Goal: Task Accomplishment & Management: Manage account settings

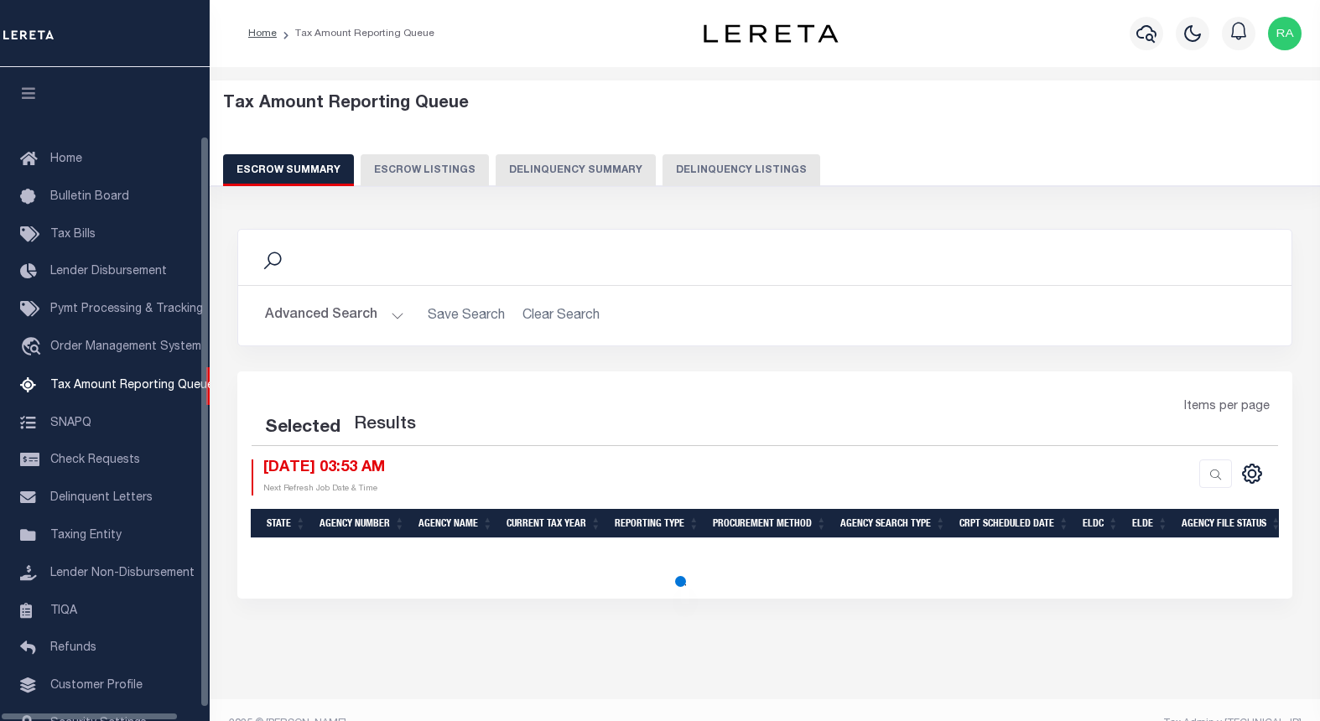
select select "100"
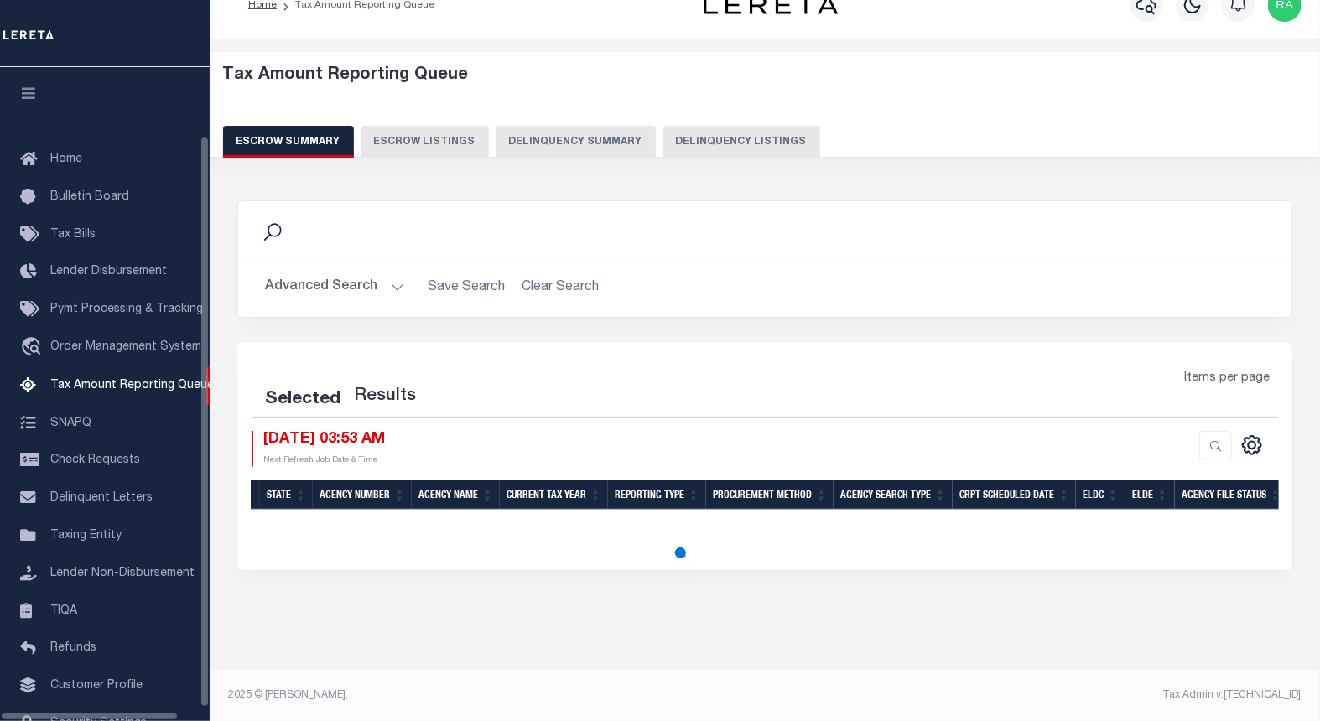
scroll to position [73, 0]
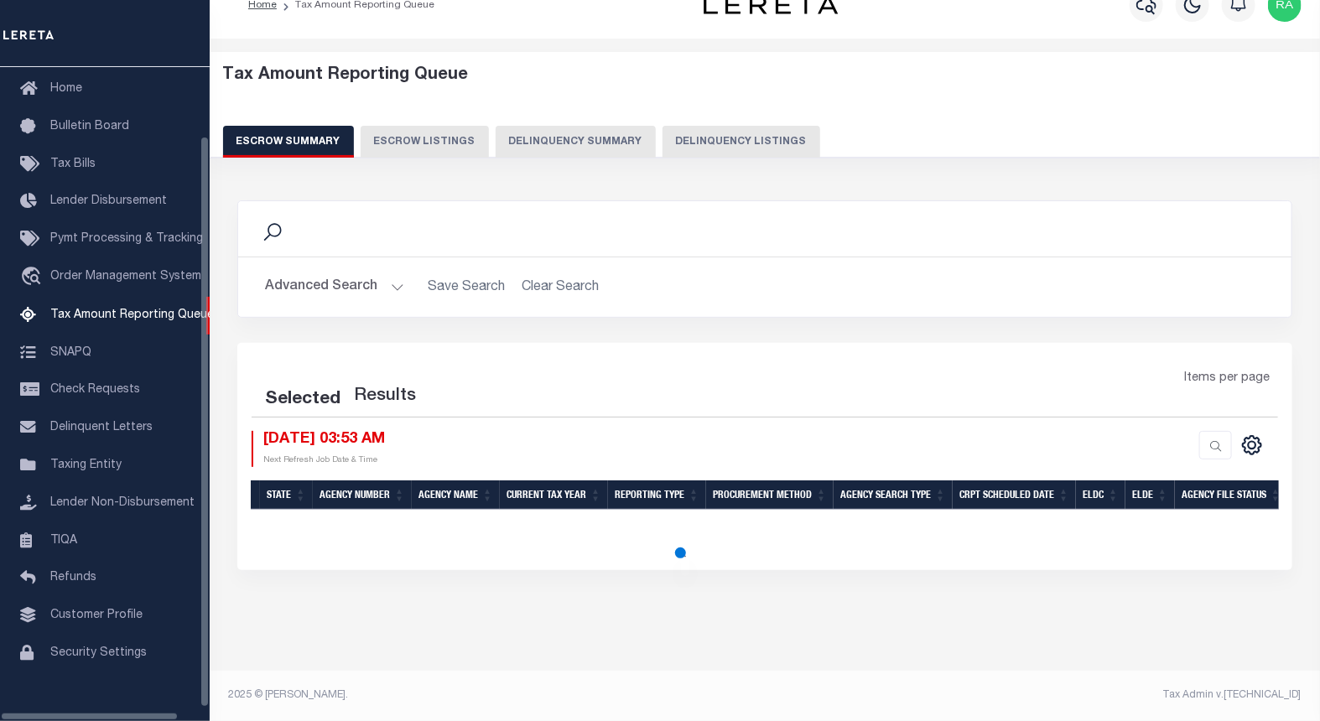
select select "100"
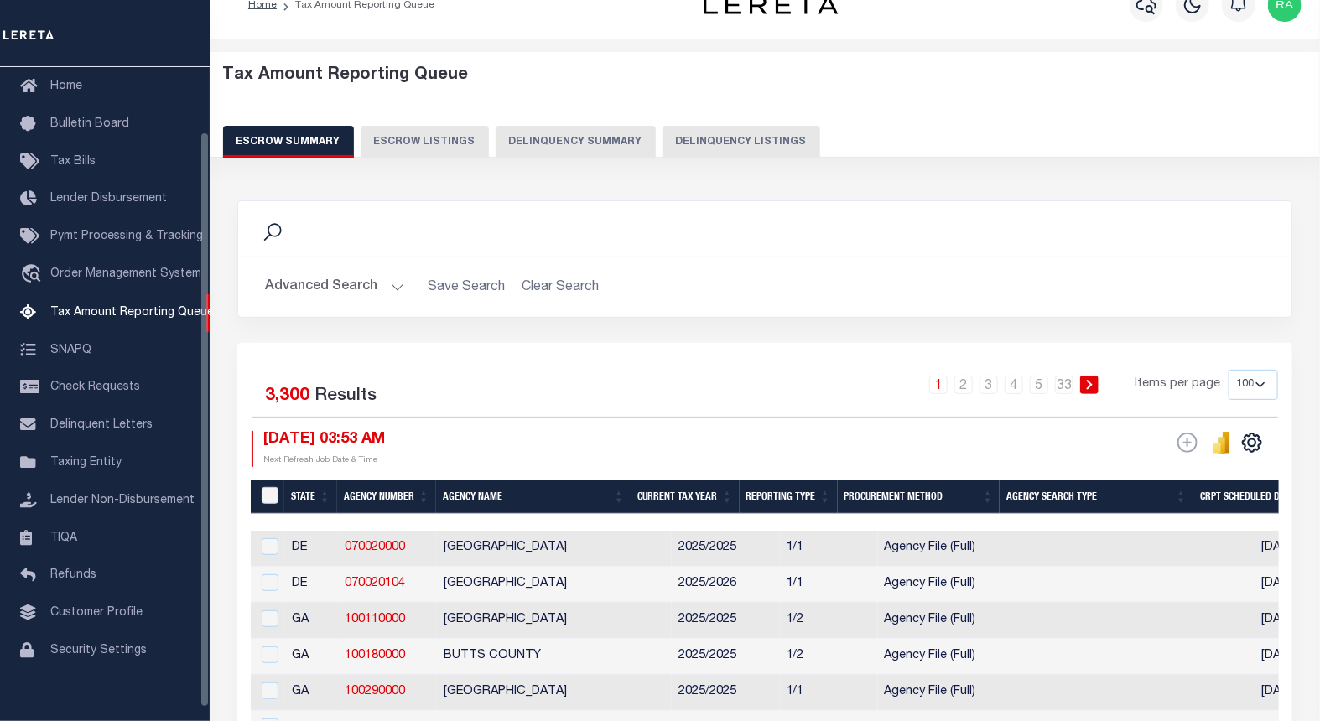
scroll to position [29, 0]
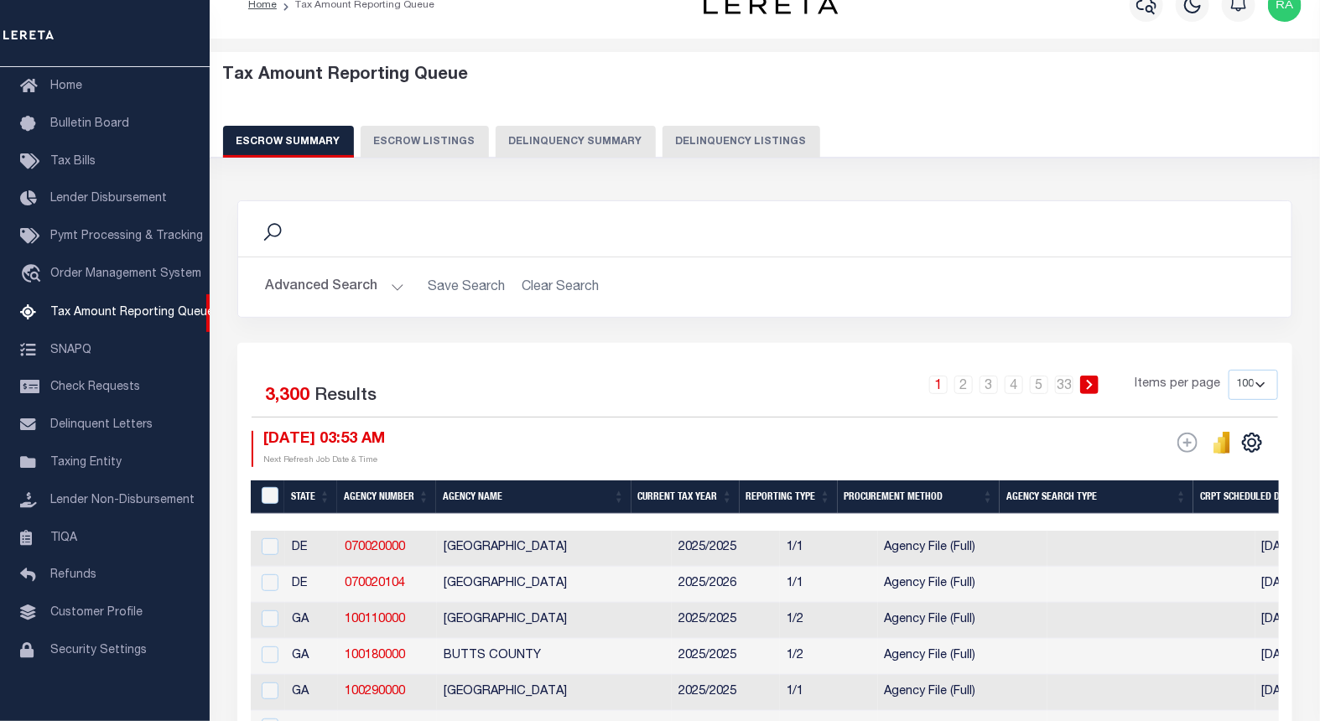
click at [724, 143] on button "Delinquency Listings" at bounding box center [741, 142] width 158 height 32
select select
select select "100"
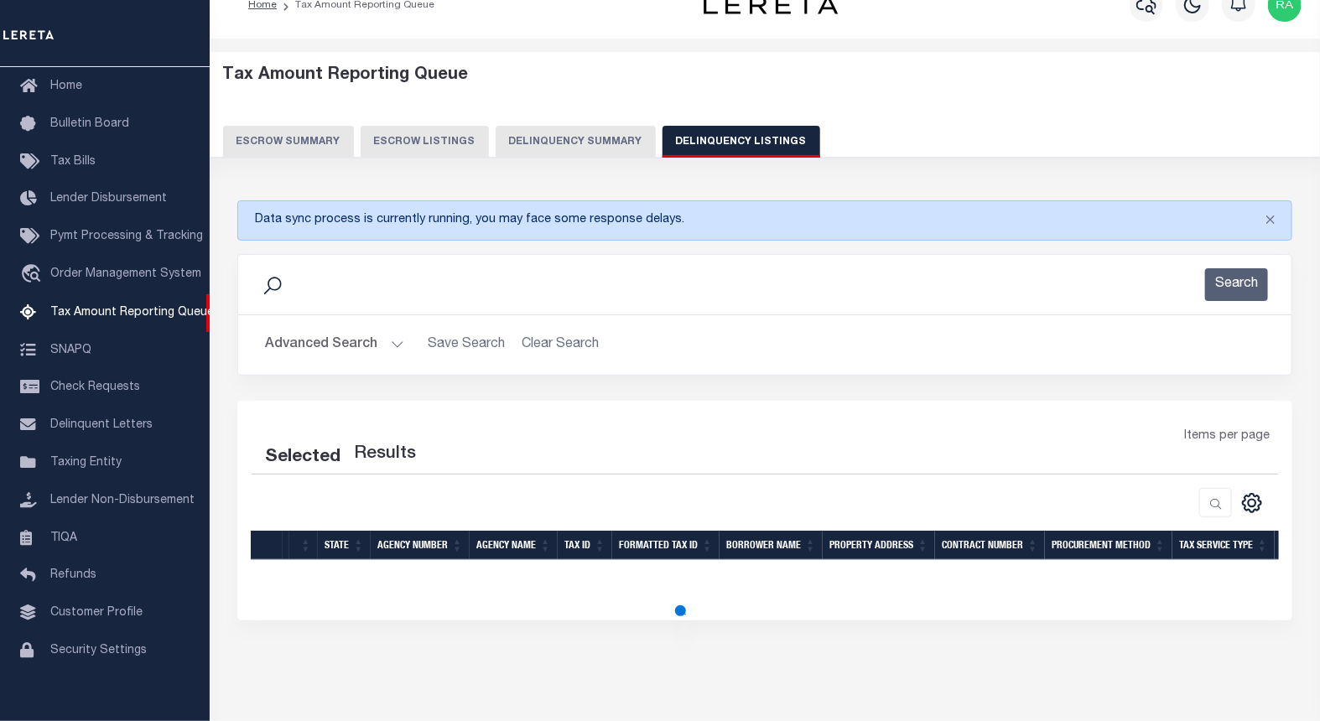
select select "100"
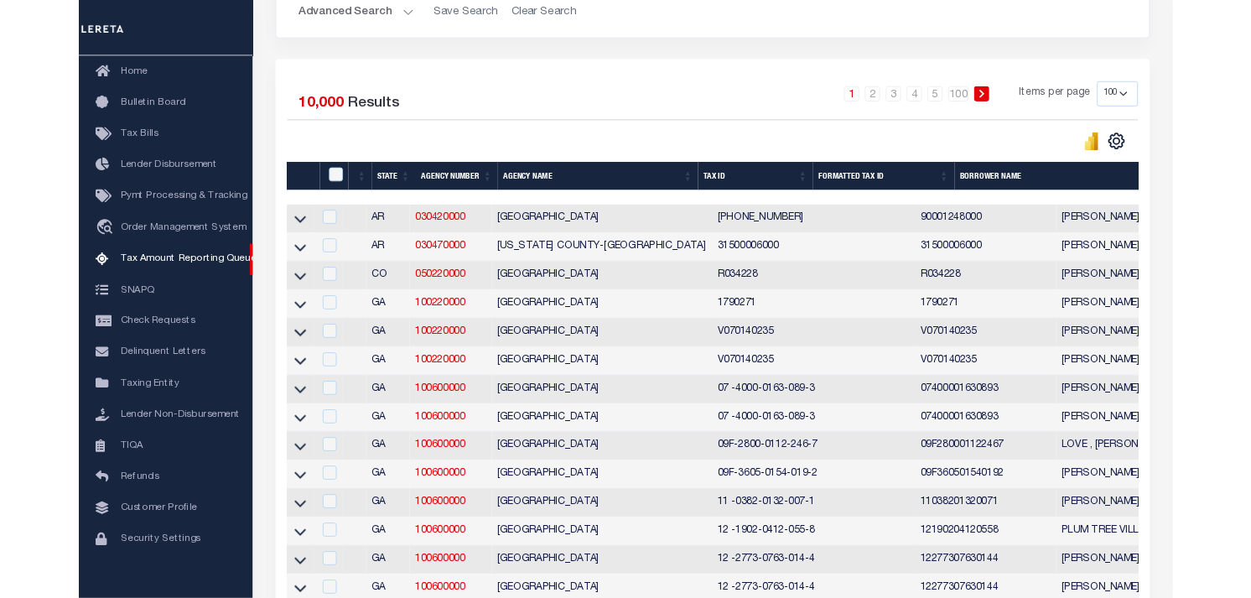
scroll to position [172, 0]
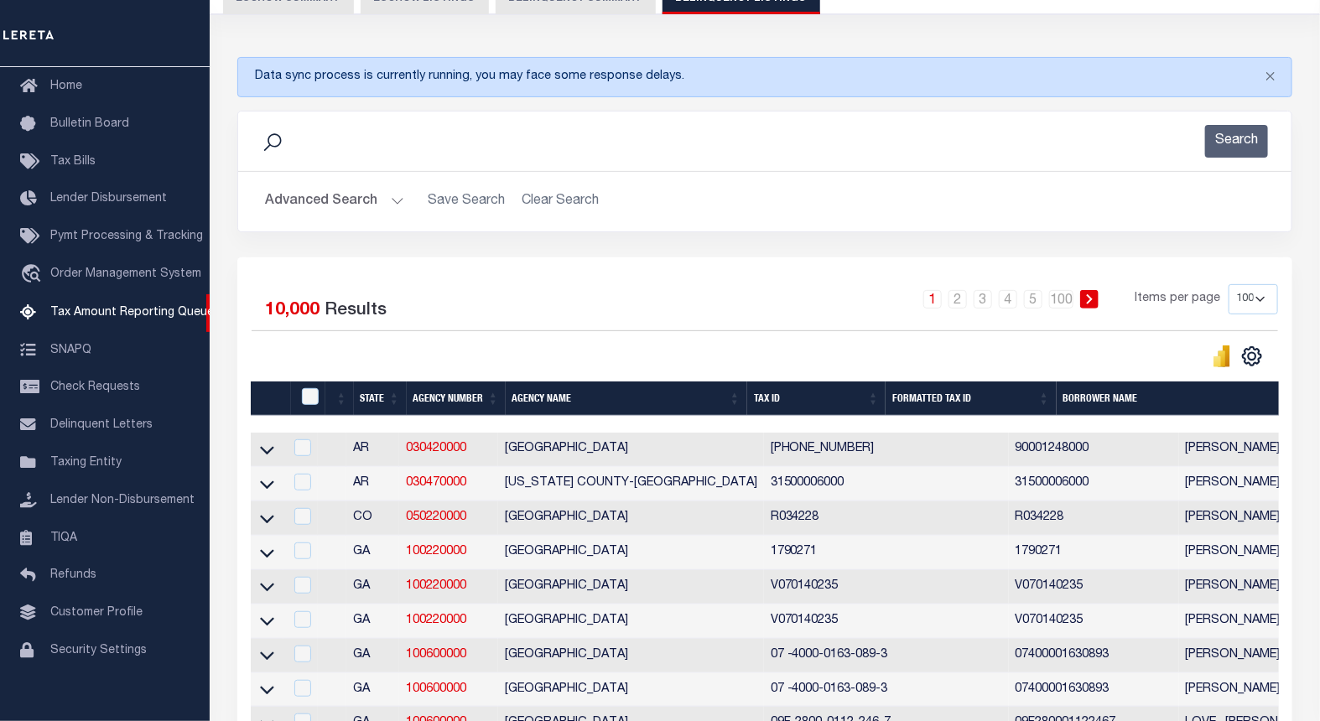
click at [392, 201] on button "Advanced Search" at bounding box center [334, 201] width 139 height 33
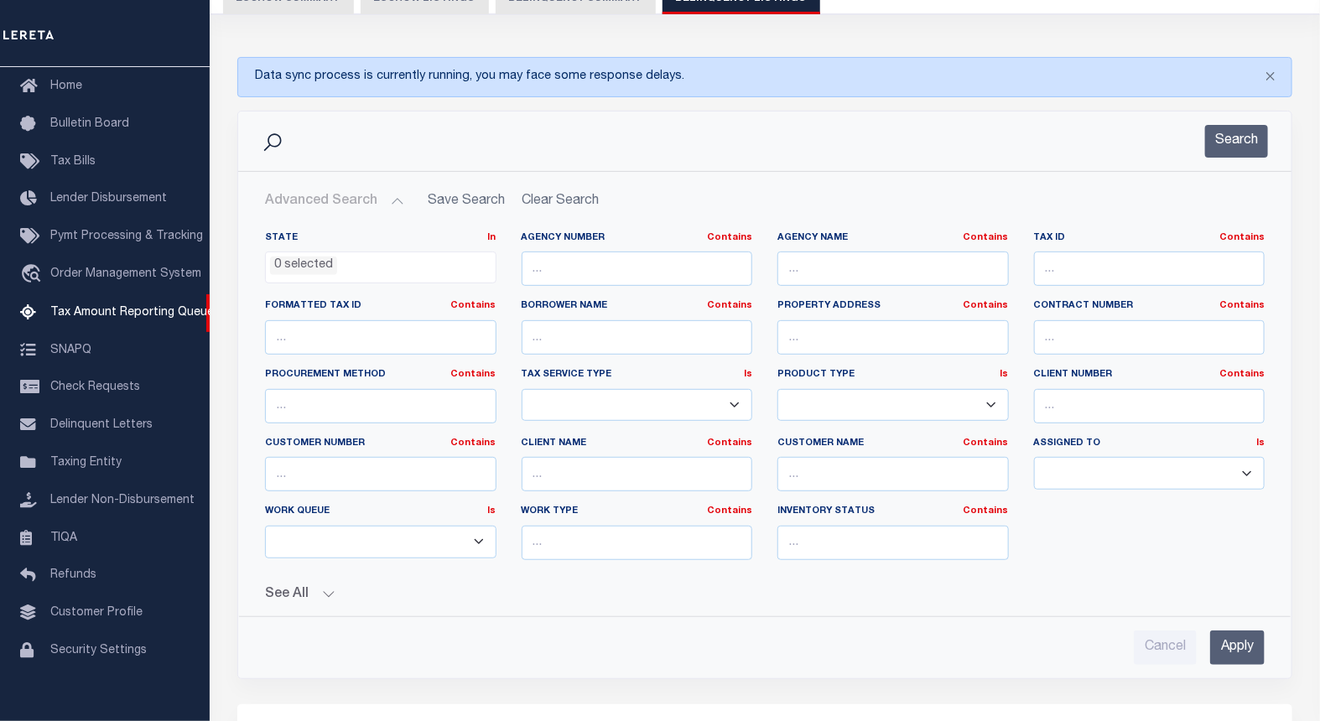
click at [392, 201] on button "Advanced Search" at bounding box center [334, 201] width 139 height 33
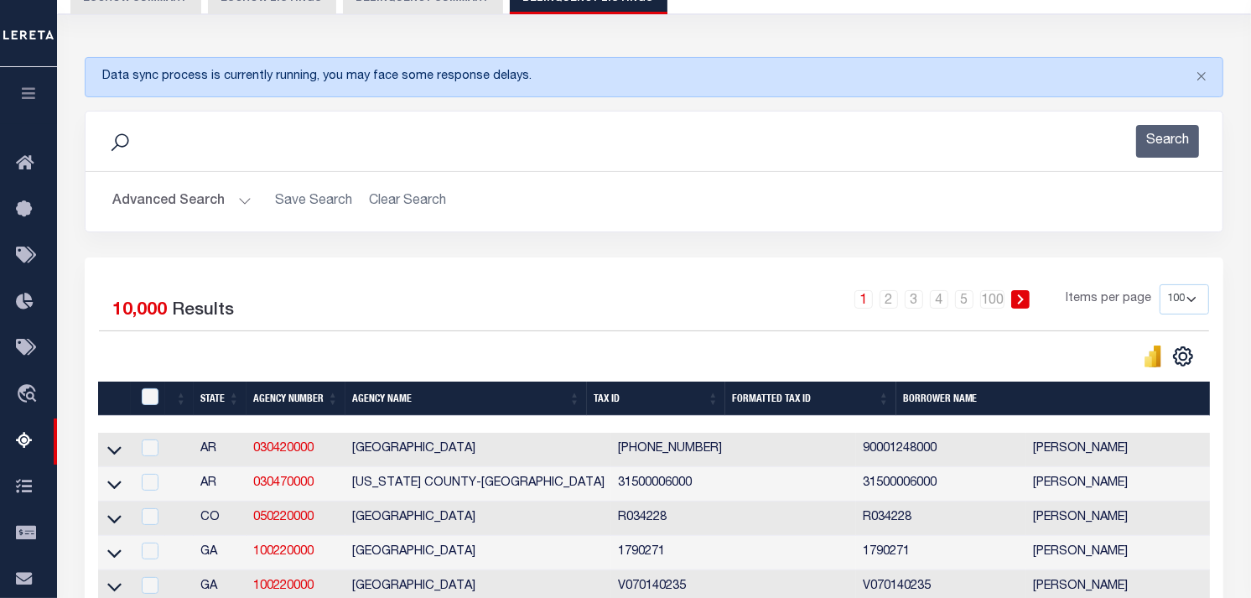
click at [245, 191] on button "Advanced Search" at bounding box center [181, 201] width 139 height 33
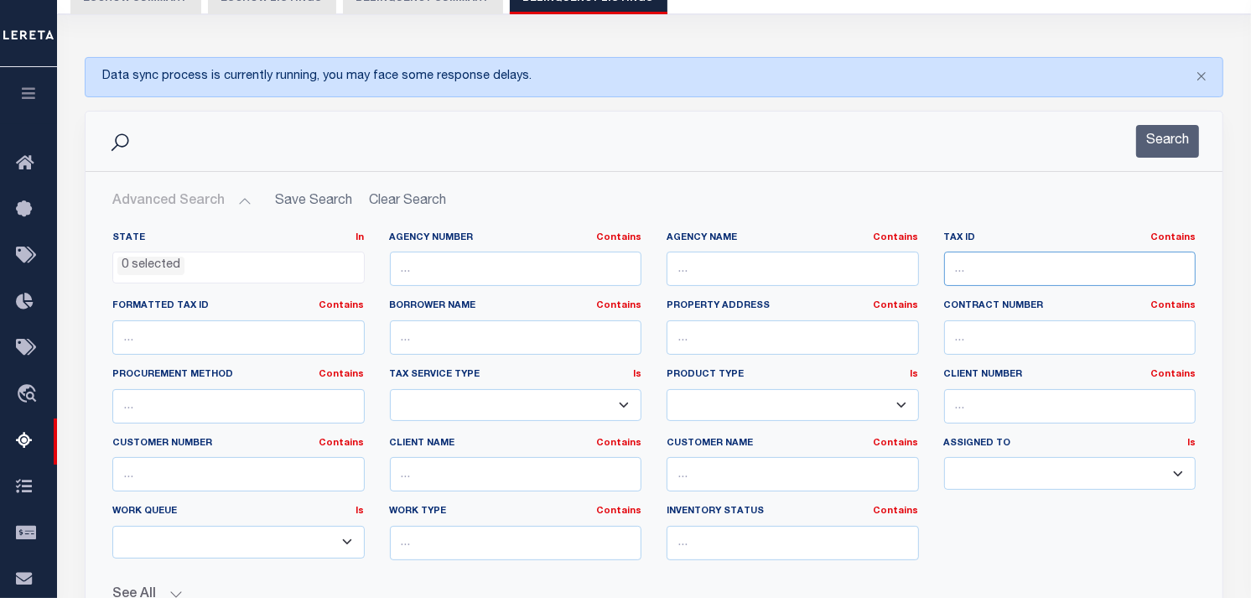
click at [1043, 273] on input "text" at bounding box center [1070, 269] width 252 height 34
paste input "R0010446"
type input "R0010446"
click at [1178, 140] on button "Search" at bounding box center [1167, 141] width 63 height 33
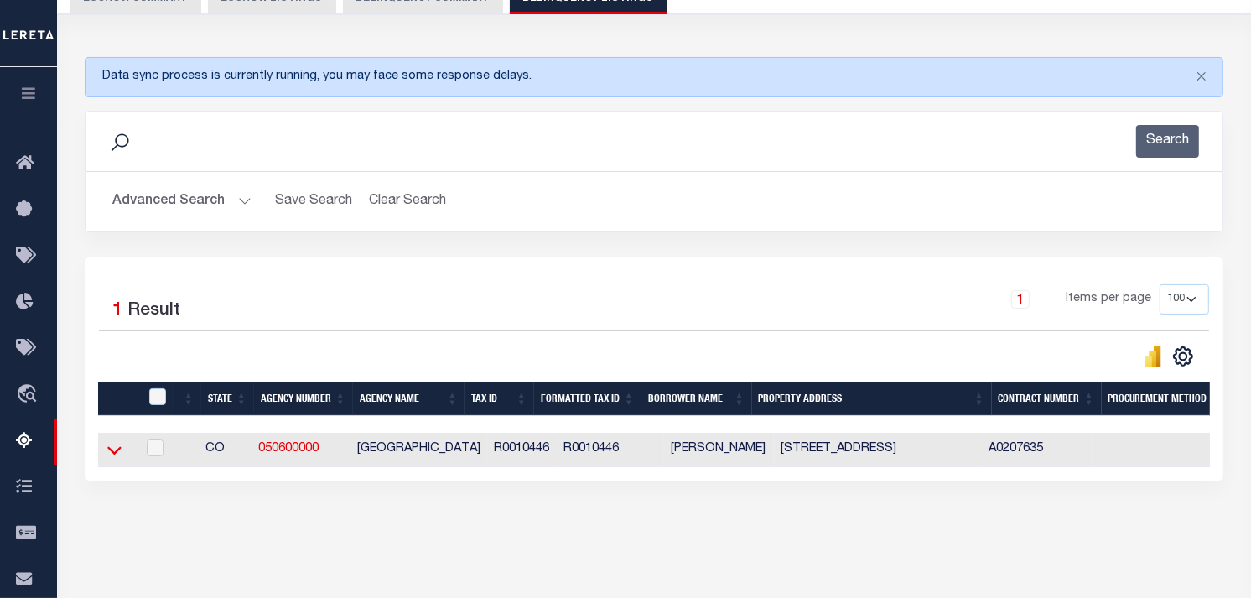
click at [112, 457] on icon at bounding box center [114, 450] width 14 height 18
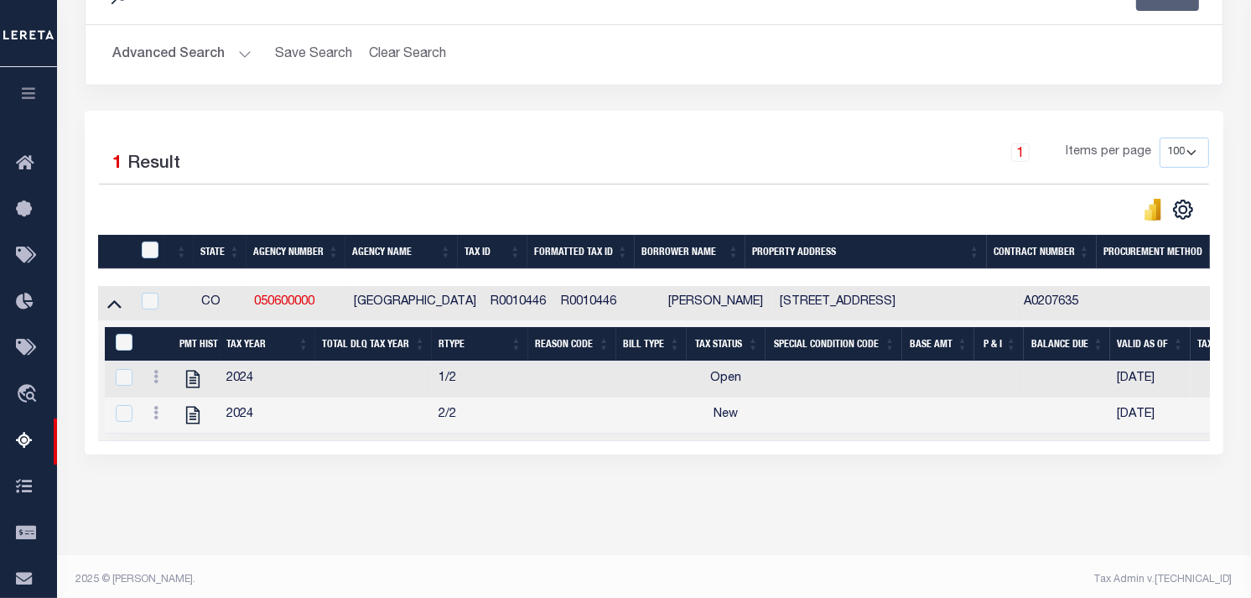
scroll to position [340, 0]
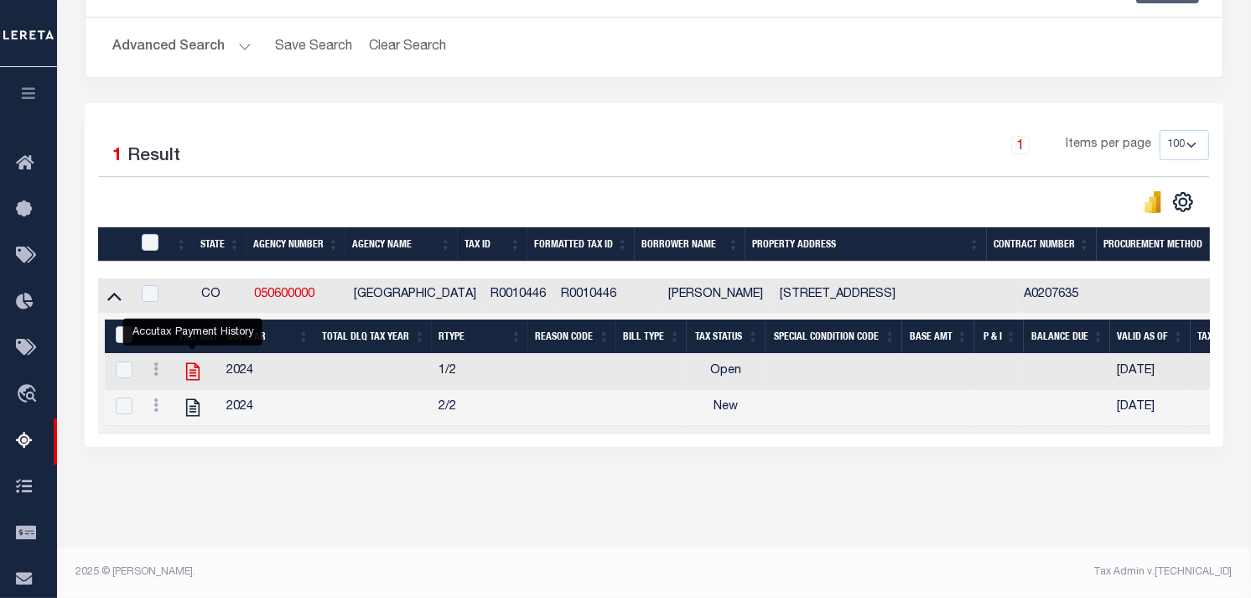
click at [187, 363] on icon "" at bounding box center [192, 372] width 13 height 18
checkbox input "true"
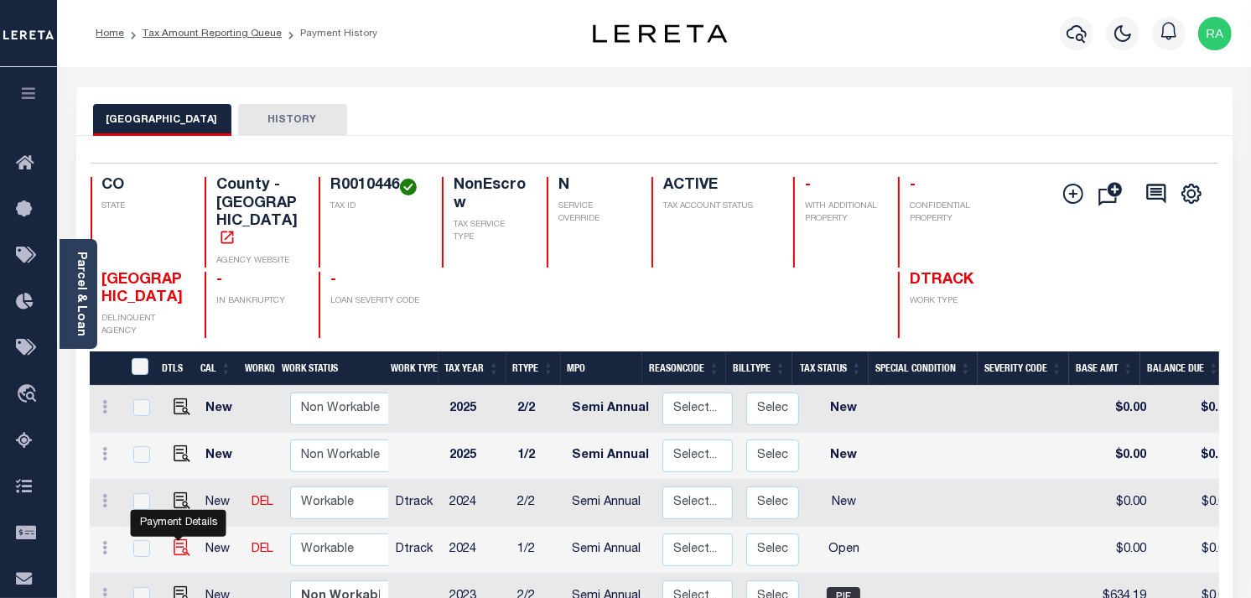
click at [174, 539] on img "" at bounding box center [182, 547] width 17 height 17
checkbox input "true"
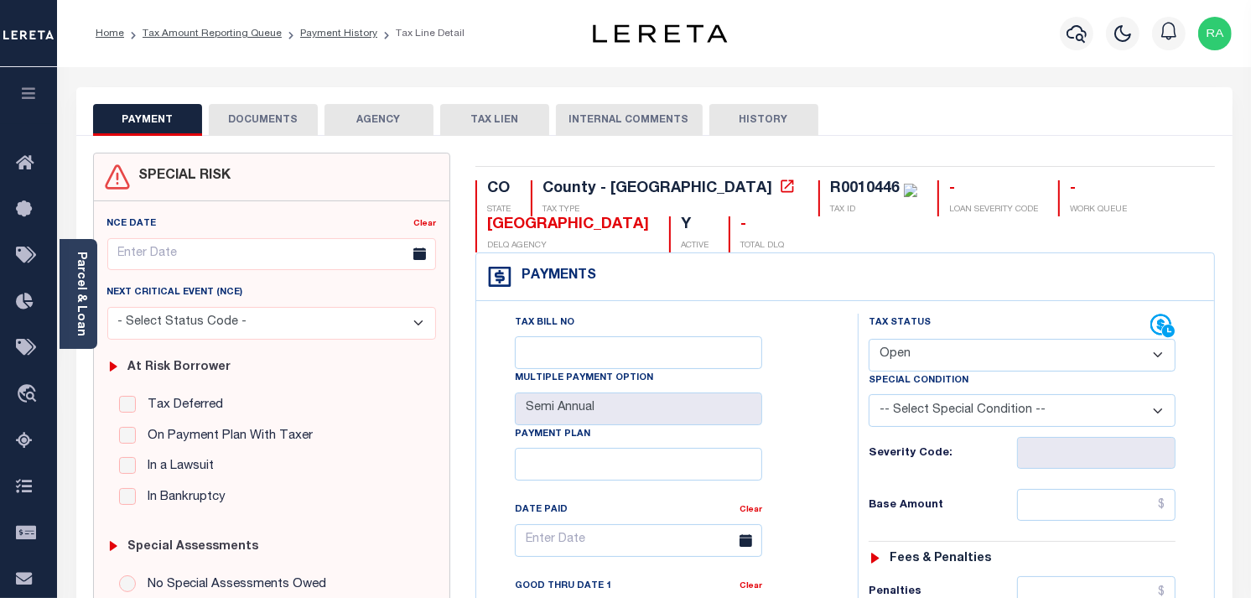
click at [951, 355] on select "- Select Status Code - Open Due/Unpaid Paid Incomplete No Tax Due Internal Refu…" at bounding box center [1022, 355] width 307 height 33
select select "PYD"
click at [869, 340] on select "- Select Status Code - Open Due/Unpaid Paid Incomplete No Tax Due Internal Refu…" at bounding box center [1022, 355] width 307 height 33
type input "09/05/2025"
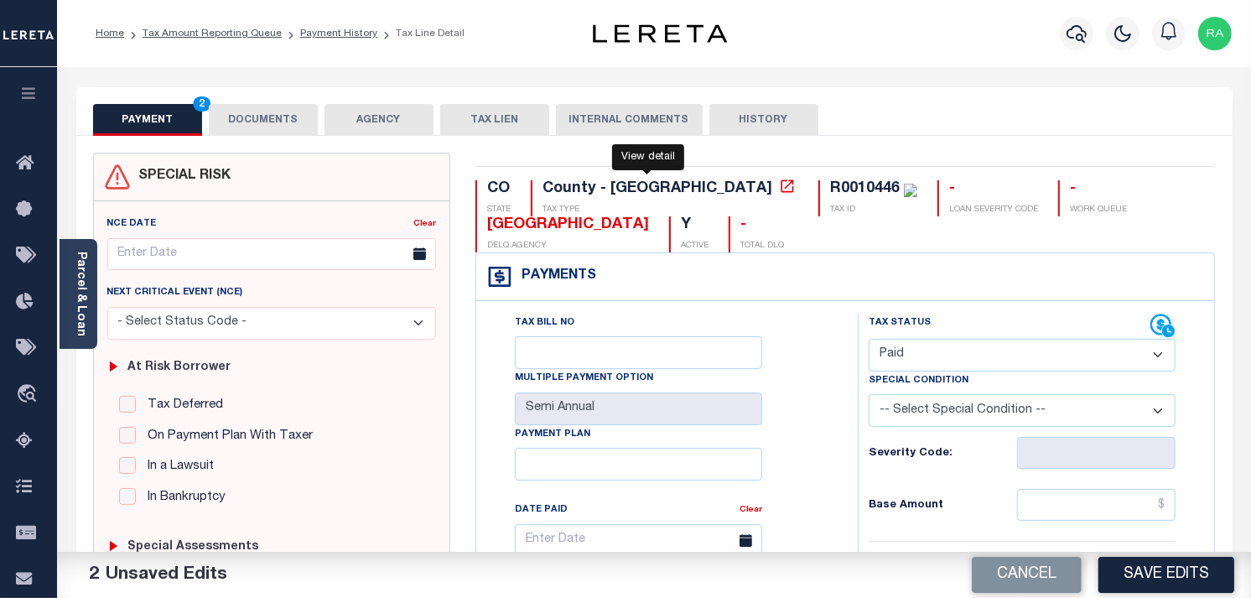
click at [779, 188] on icon at bounding box center [787, 186] width 17 height 17
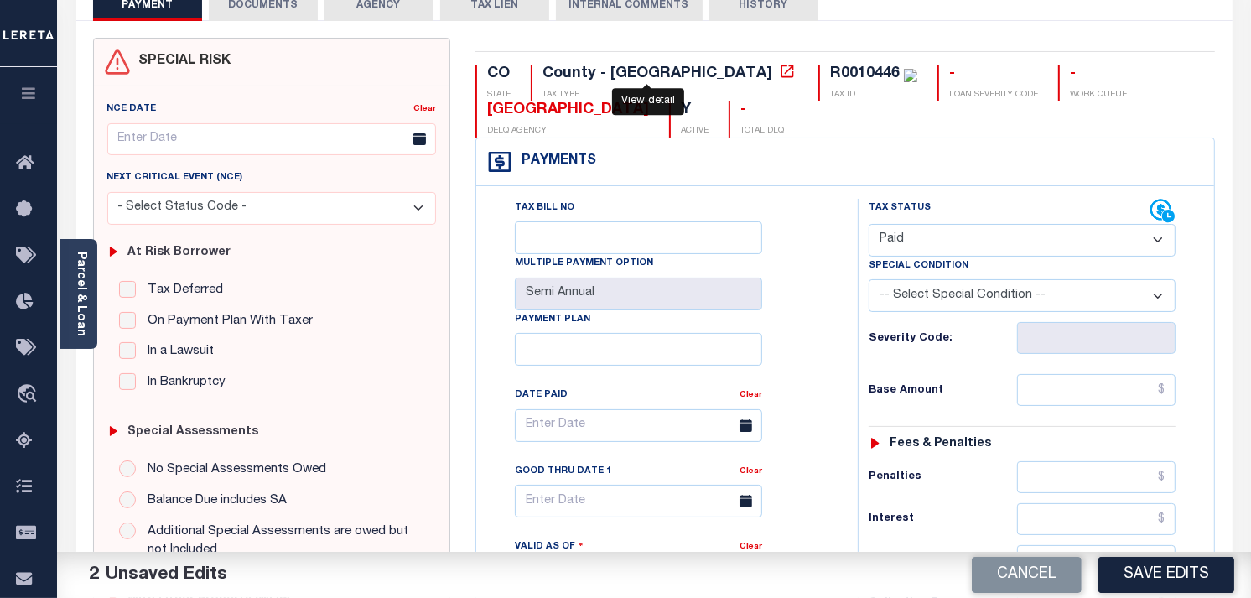
scroll to position [186, 0]
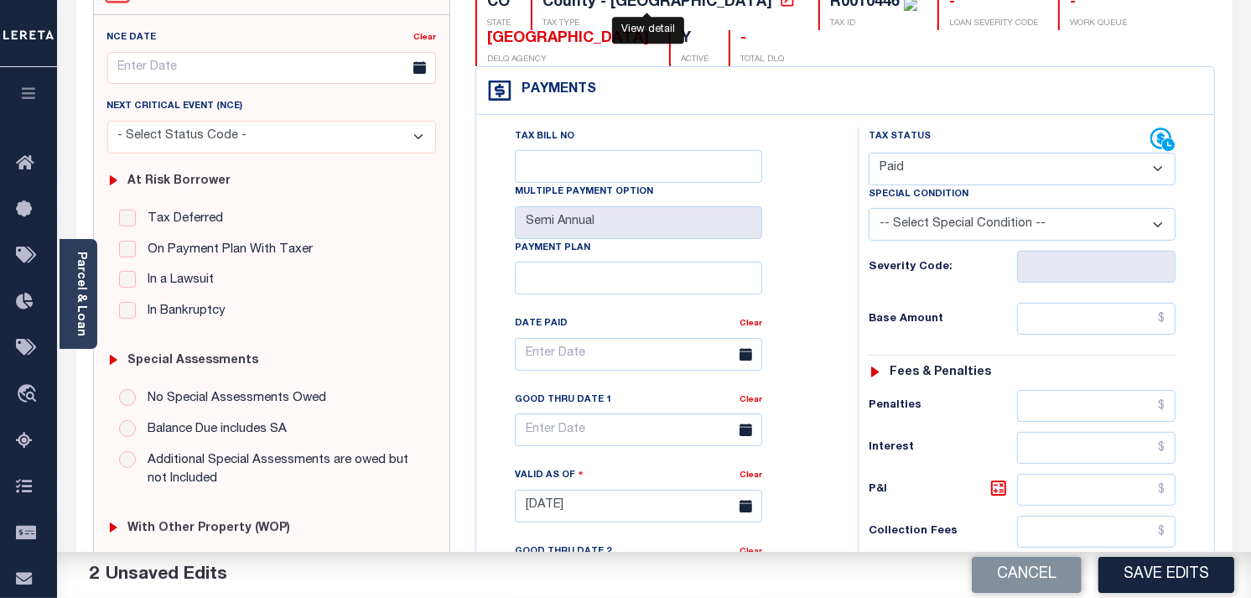
click at [1047, 363] on div "Tax Status Status - Select Status Code -" at bounding box center [1028, 497] width 340 height 740
click at [1042, 328] on input "text" at bounding box center [1096, 319] width 159 height 32
click at [781, 3] on icon at bounding box center [787, -1] width 13 height 13
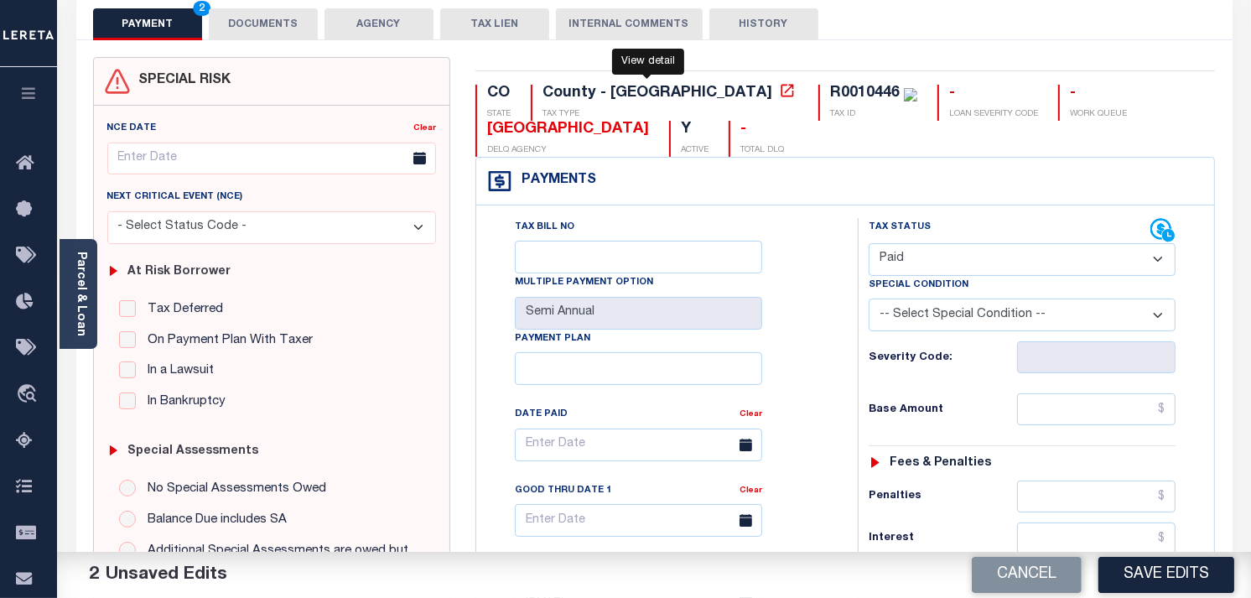
scroll to position [93, 0]
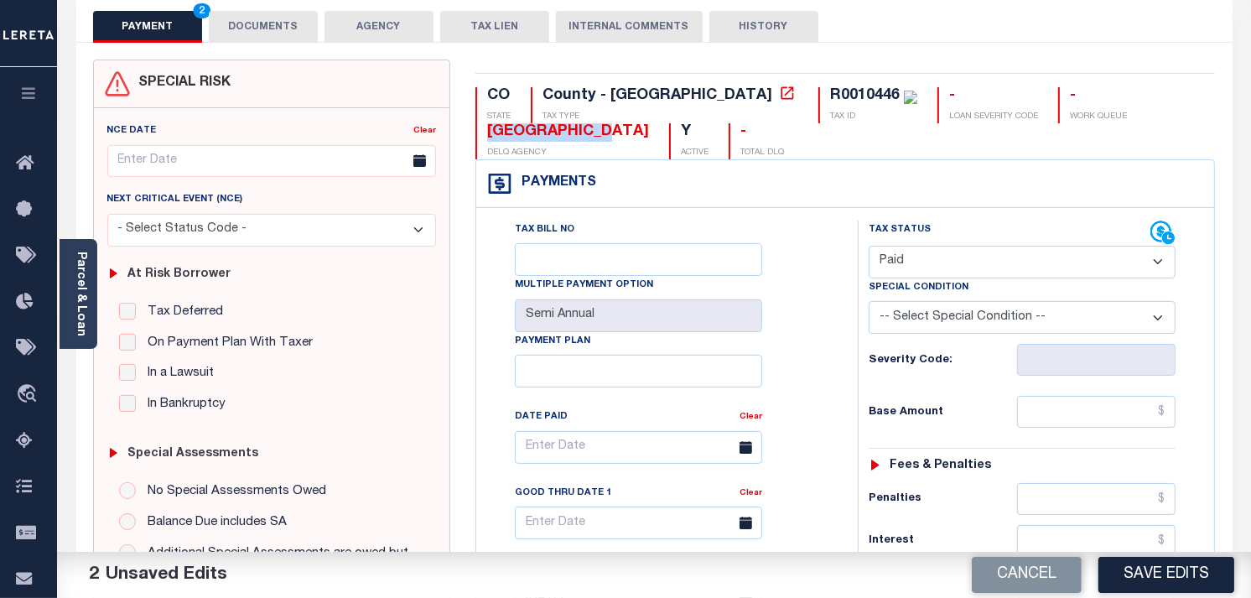
drag, startPoint x: 1017, startPoint y: 92, endPoint x: 1153, endPoint y: 96, distance: 135.9
click at [1153, 96] on div "CO STATE County - CO TAX TYPE R0010446 TAX ID - LOAN SEVERITY CODE - WORK QUEUE…" at bounding box center [845, 123] width 740 height 72
copy div "TELLER COUNTY"
click at [1112, 418] on input "text" at bounding box center [1096, 412] width 159 height 32
click at [1032, 39] on div "PAYMENT 2 DOCUMENTS AGENCY DELINQUENT PAYEE TAX LIEN HISTORY" at bounding box center [654, 26] width 1123 height 31
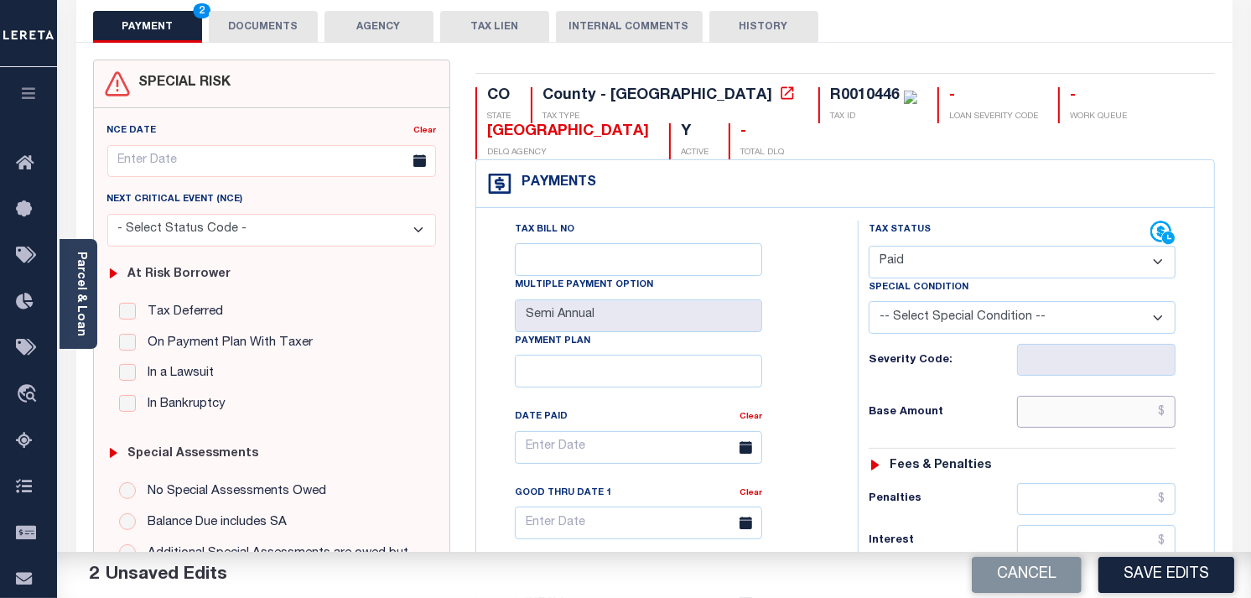
click at [1095, 424] on input "text" at bounding box center [1096, 412] width 159 height 32
click at [1094, 418] on input "text" at bounding box center [1096, 412] width 159 height 32
click at [1201, 359] on div "Tax Status Status" at bounding box center [1027, 591] width 365 height 740
click at [1138, 157] on div "CO STATE County - CO TAX TYPE R0010446 TAX ID - LOAN SEVERITY CODE - WORK QUEUE…" at bounding box center [845, 123] width 740 height 72
click at [1066, 418] on input "text" at bounding box center [1096, 412] width 159 height 32
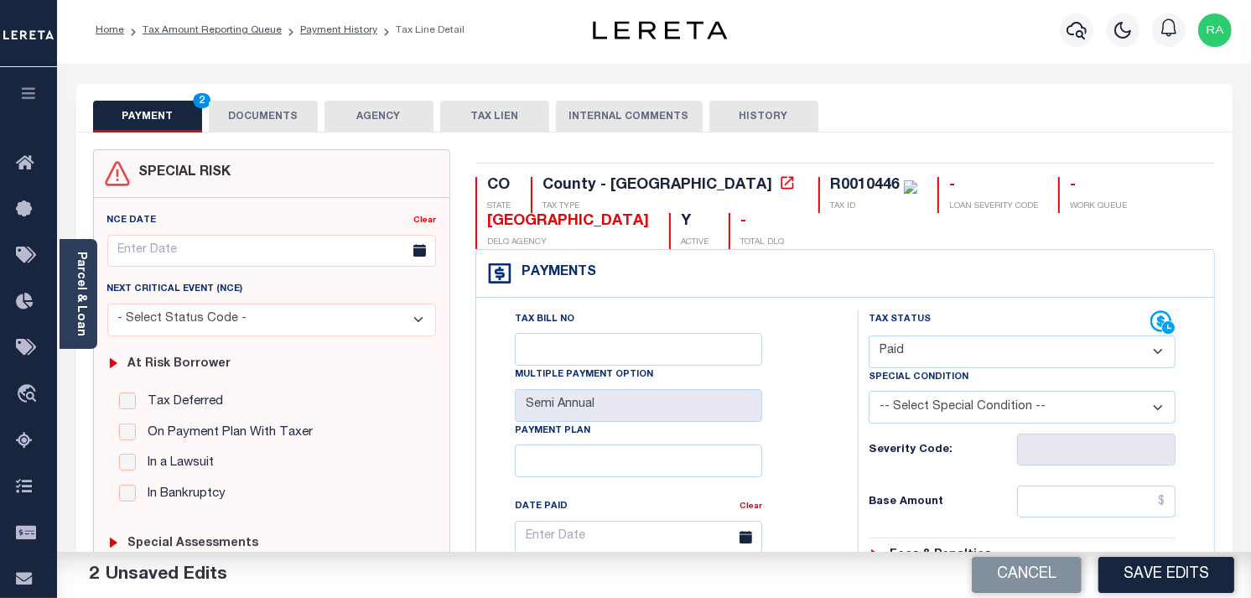
scroll to position [0, 0]
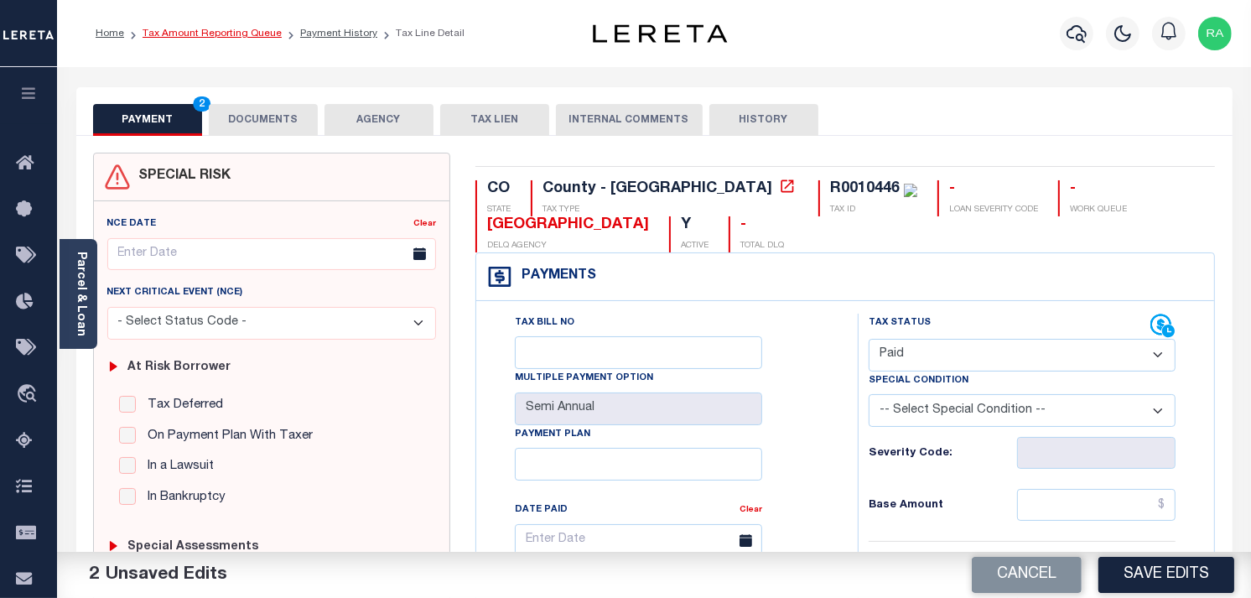
click at [211, 36] on link "Tax Amount Reporting Queue" at bounding box center [212, 34] width 139 height 10
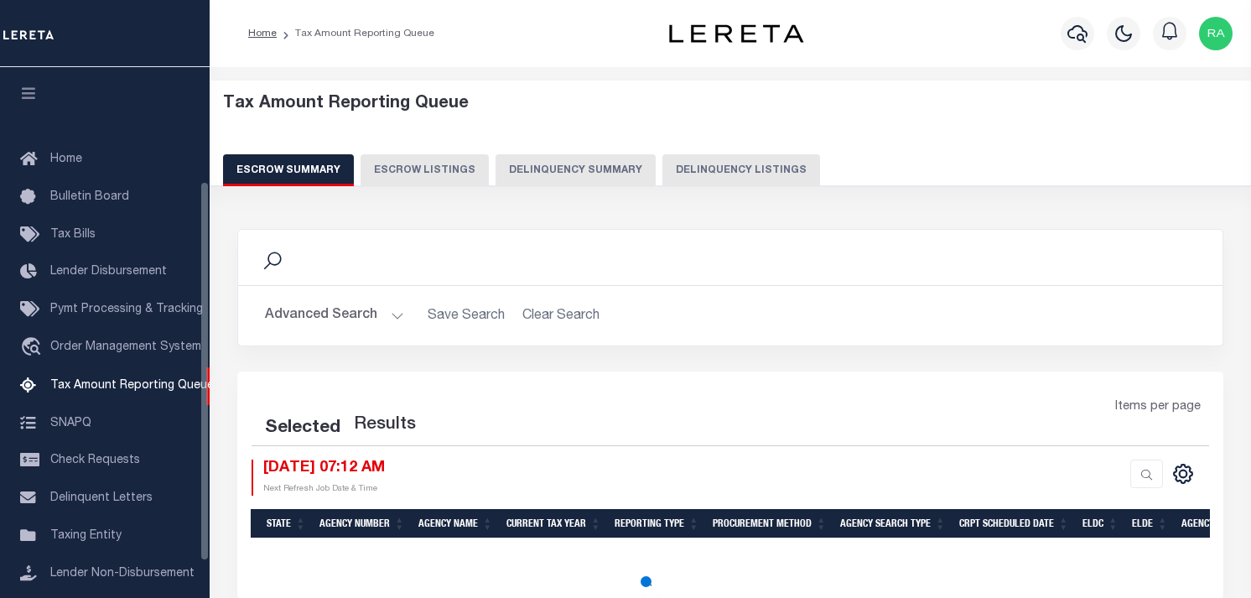
select select "100"
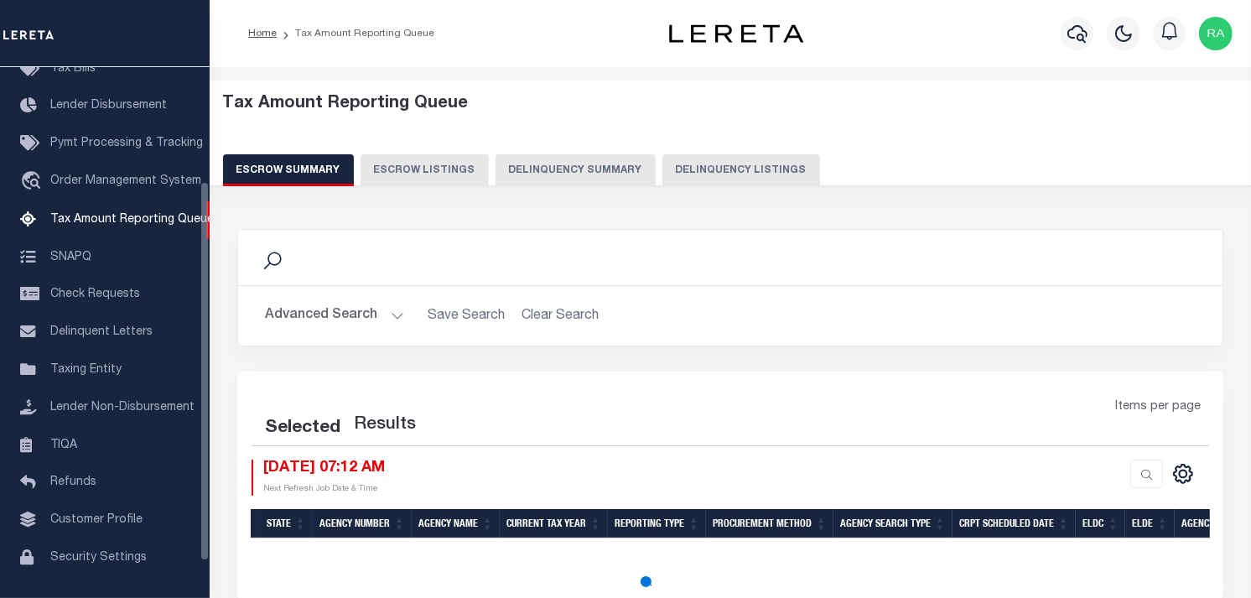
select select "100"
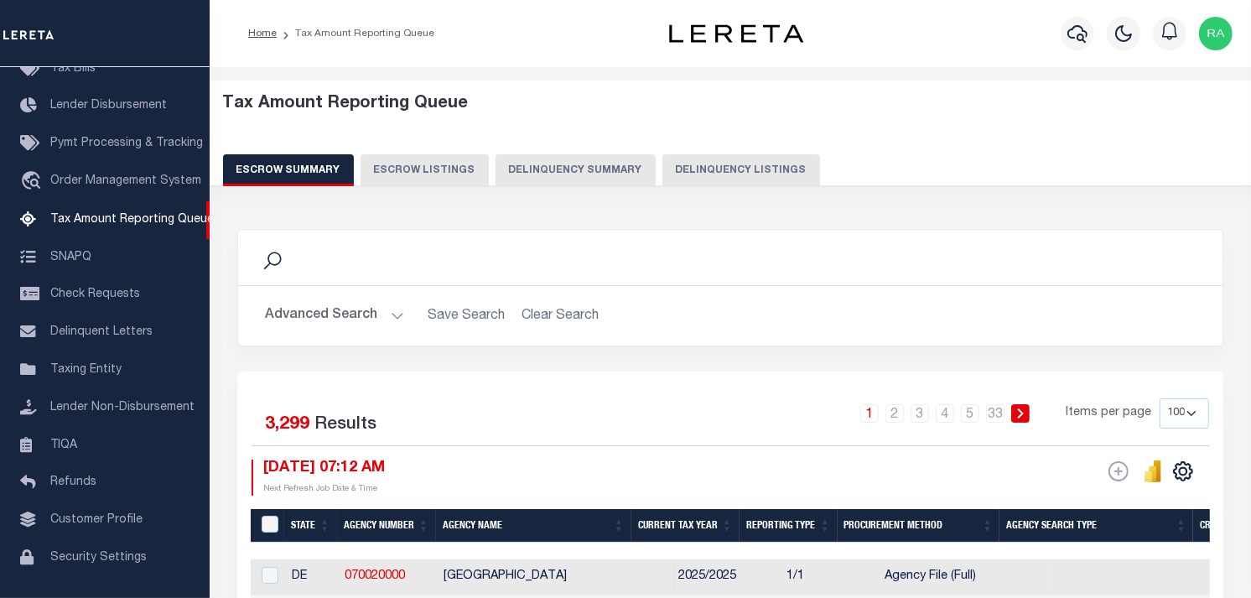
click at [559, 169] on button "Delinquency Summary" at bounding box center [576, 170] width 160 height 32
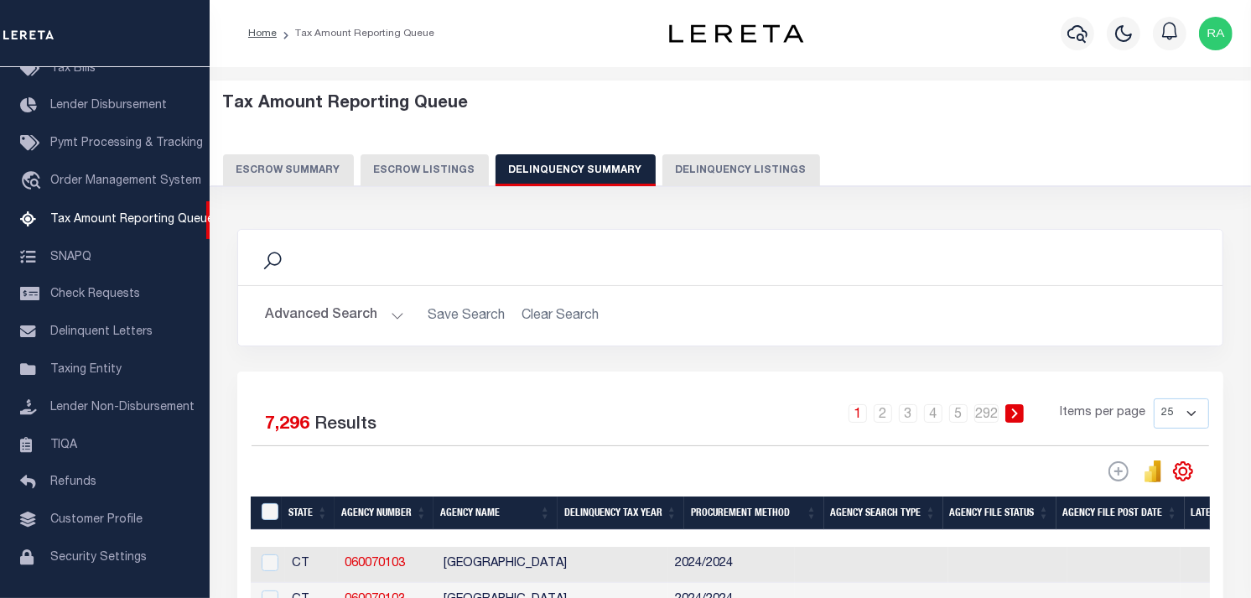
click at [590, 176] on button "Delinquency Summary" at bounding box center [576, 170] width 160 height 32
click at [691, 178] on button "Delinquency Listings" at bounding box center [741, 170] width 158 height 32
select select "100"
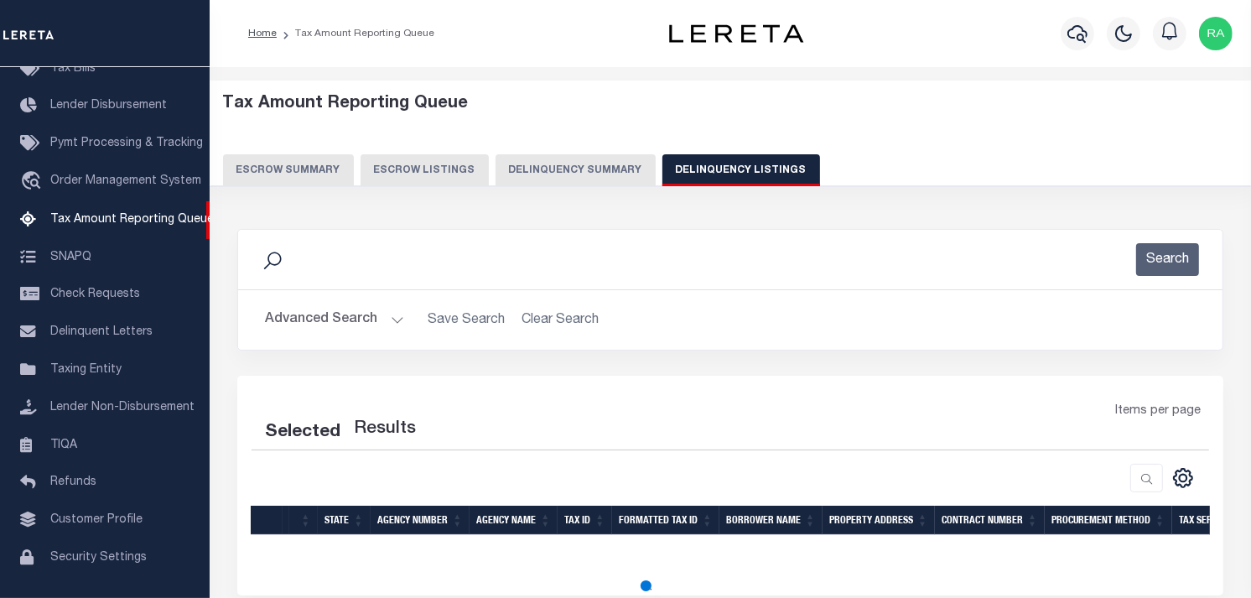
select select "100"
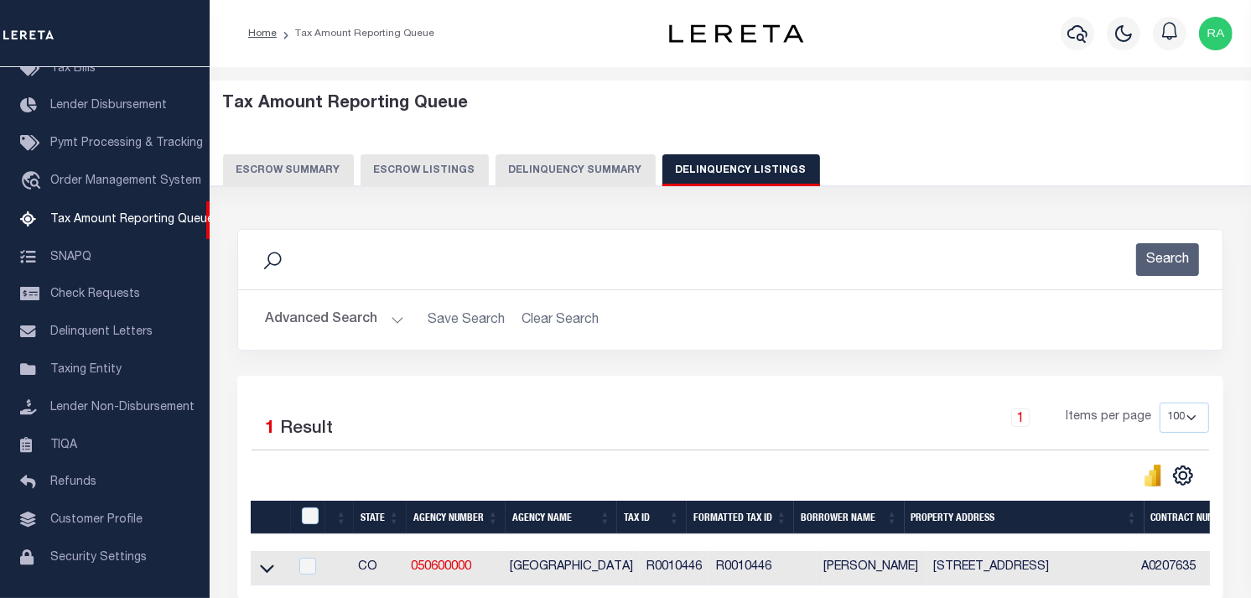
click at [396, 325] on button "Advanced Search" at bounding box center [334, 320] width 139 height 33
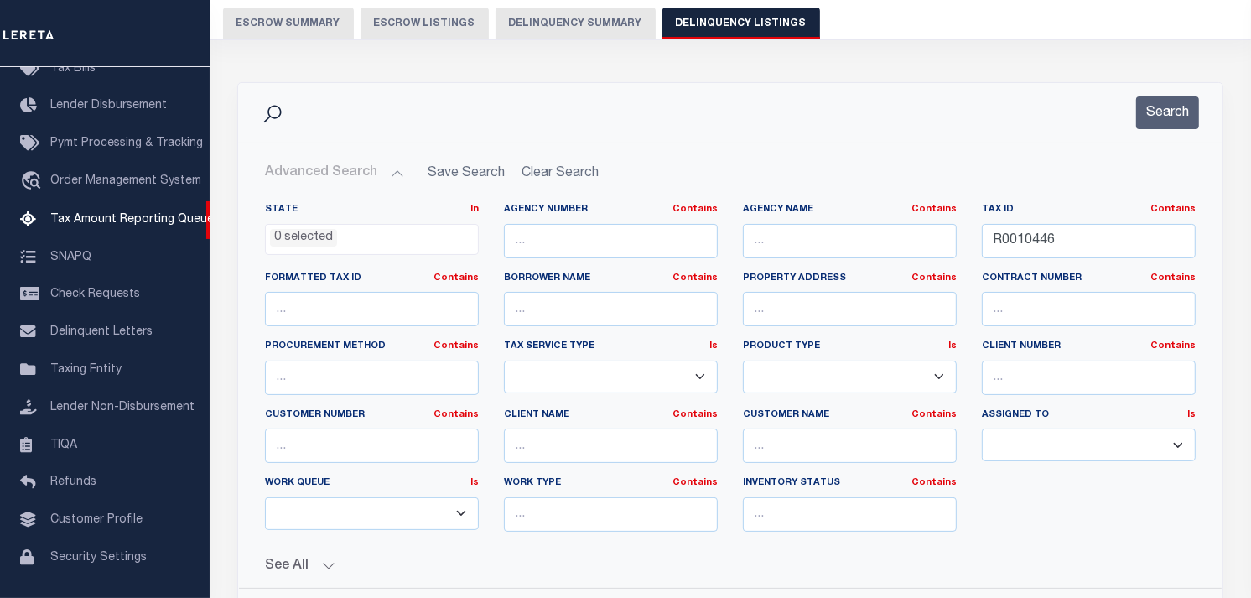
scroll to position [186, 0]
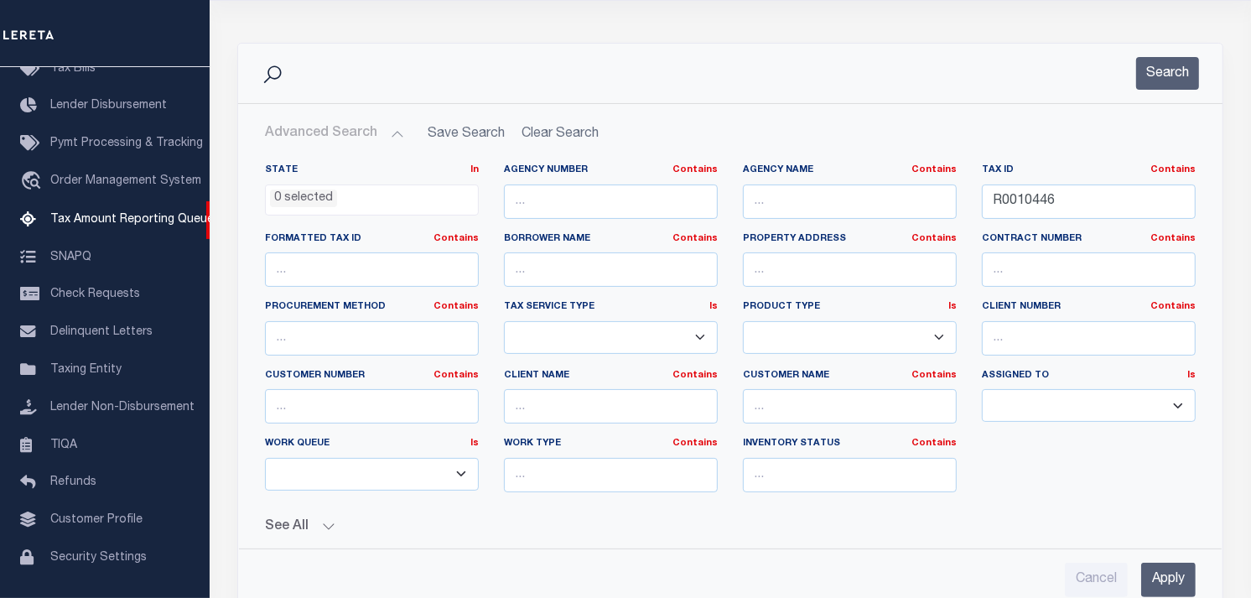
drag, startPoint x: 380, startPoint y: 344, endPoint x: 1049, endPoint y: 210, distance: 682.5
click at [1049, 210] on div "State In In AK AL AR AZ CA CO CT DC DE FL GA GU HI IA ID IL IN KS KY LA MA MD M…" at bounding box center [730, 342] width 983 height 385
drag, startPoint x: 1049, startPoint y: 210, endPoint x: 1068, endPoint y: 225, distance: 24.5
click at [1051, 211] on input "R0010446" at bounding box center [1089, 201] width 214 height 34
click at [1068, 225] on div "Tax ID Contains Contains Is R0010446" at bounding box center [1088, 198] width 239 height 69
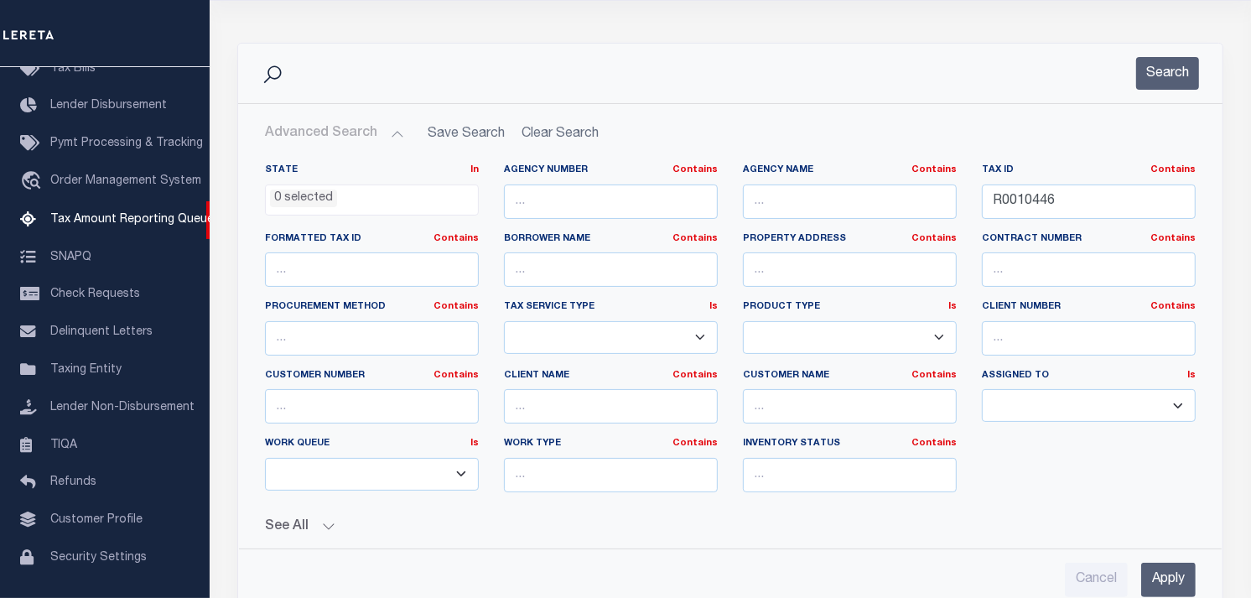
click at [1068, 225] on div "Tax ID Contains Contains Is R0010446" at bounding box center [1088, 198] width 239 height 69
click at [1067, 204] on input "R0010446" at bounding box center [1089, 201] width 214 height 34
drag, startPoint x: 1037, startPoint y: 179, endPoint x: 1026, endPoint y: 172, distance: 14.0
click at [1030, 173] on div "Tax ID Contains Contains Is R0010446" at bounding box center [1089, 191] width 214 height 55
click at [1021, 172] on label "Tax ID Contains Contains Is" at bounding box center [1089, 171] width 214 height 14
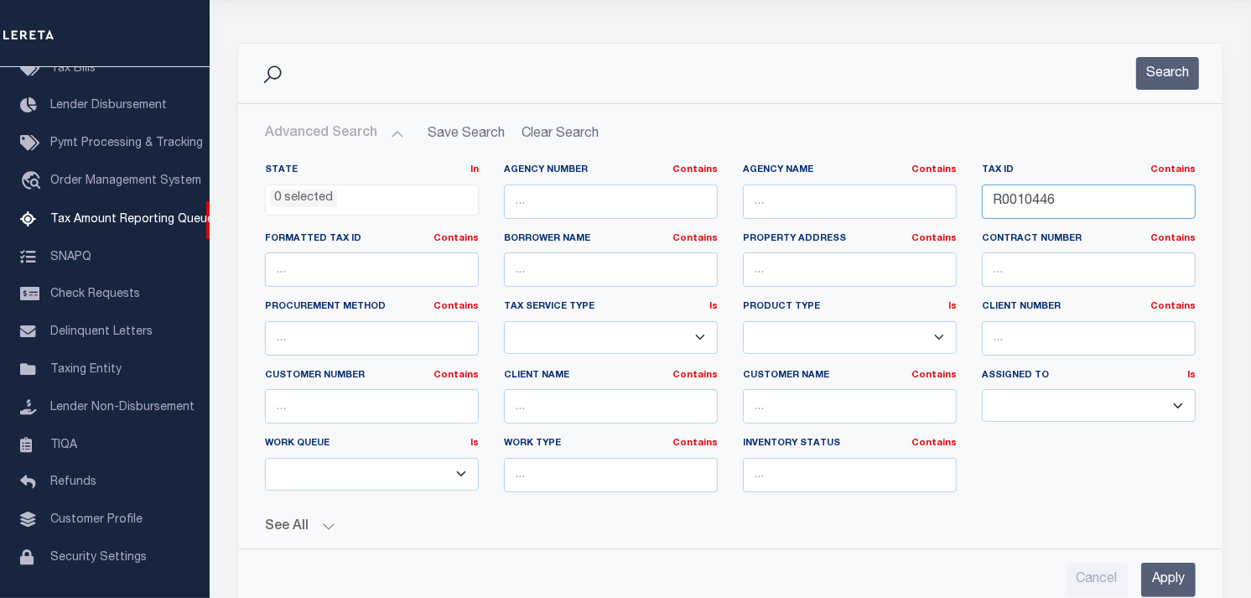
click at [1024, 202] on input "R0010446" at bounding box center [1089, 201] width 214 height 34
paste input "48-11-25-102-249.000-003"
type input "48-11-25-102-249.000-003"
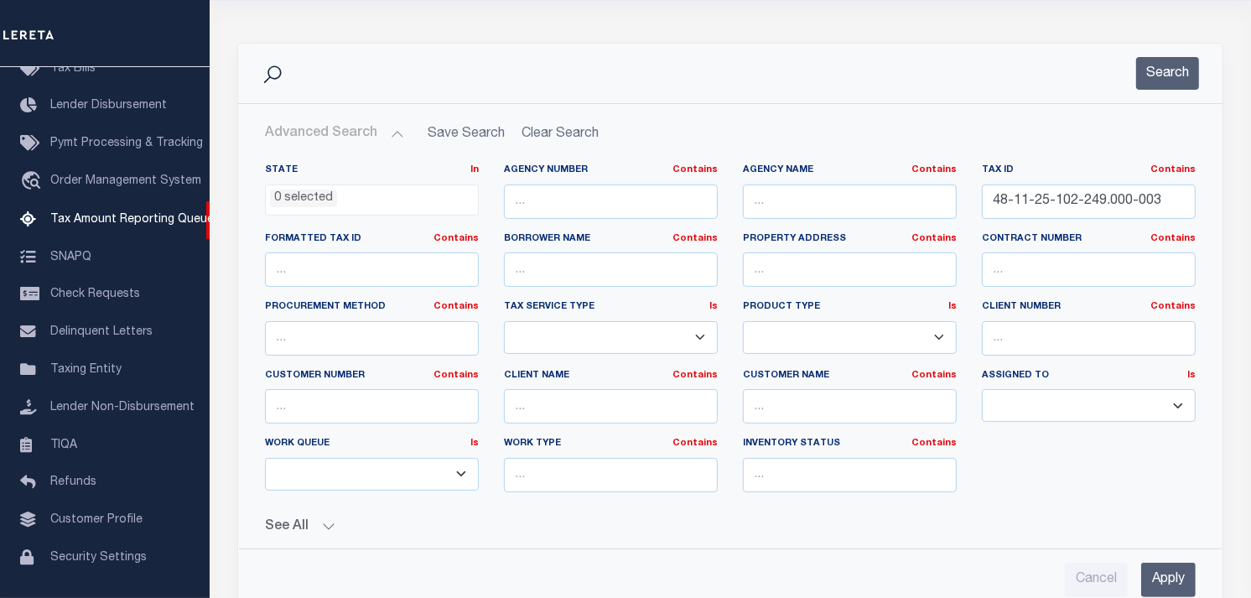
click at [1157, 574] on input "Apply" at bounding box center [1168, 580] width 55 height 34
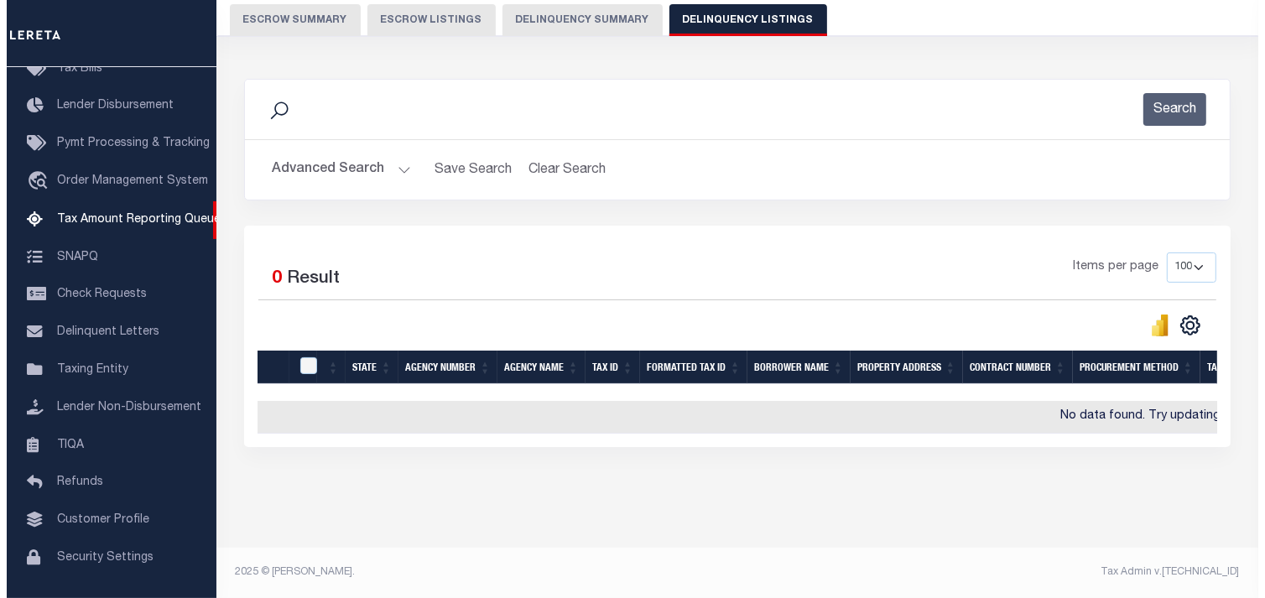
scroll to position [0, 0]
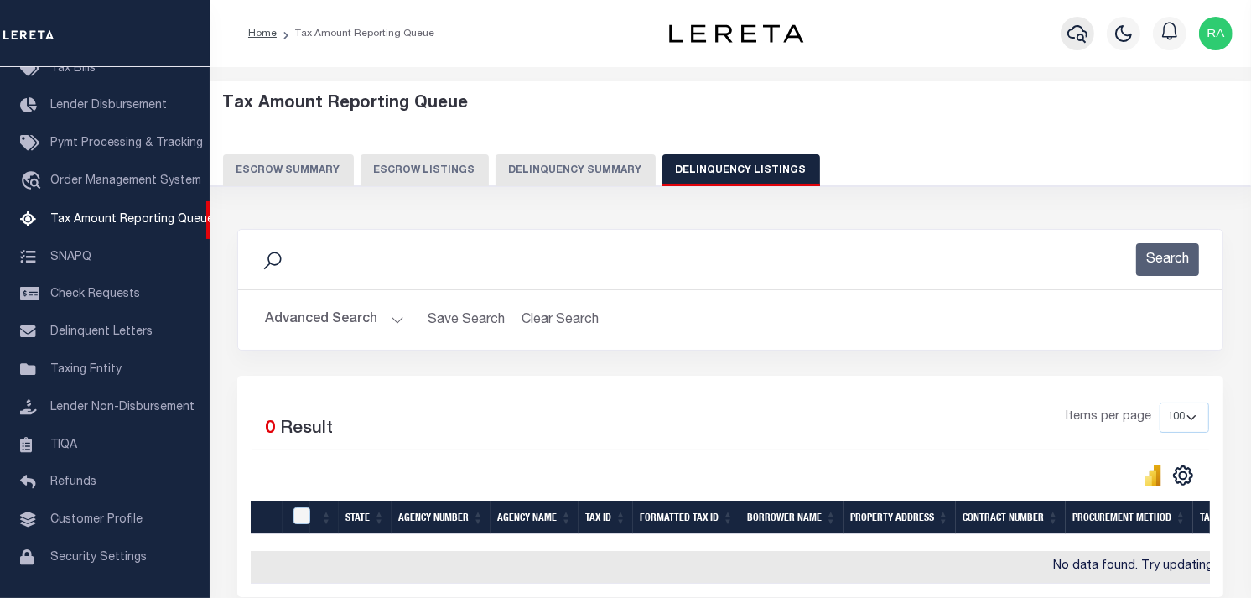
click at [1066, 32] on button "button" at bounding box center [1078, 34] width 34 height 34
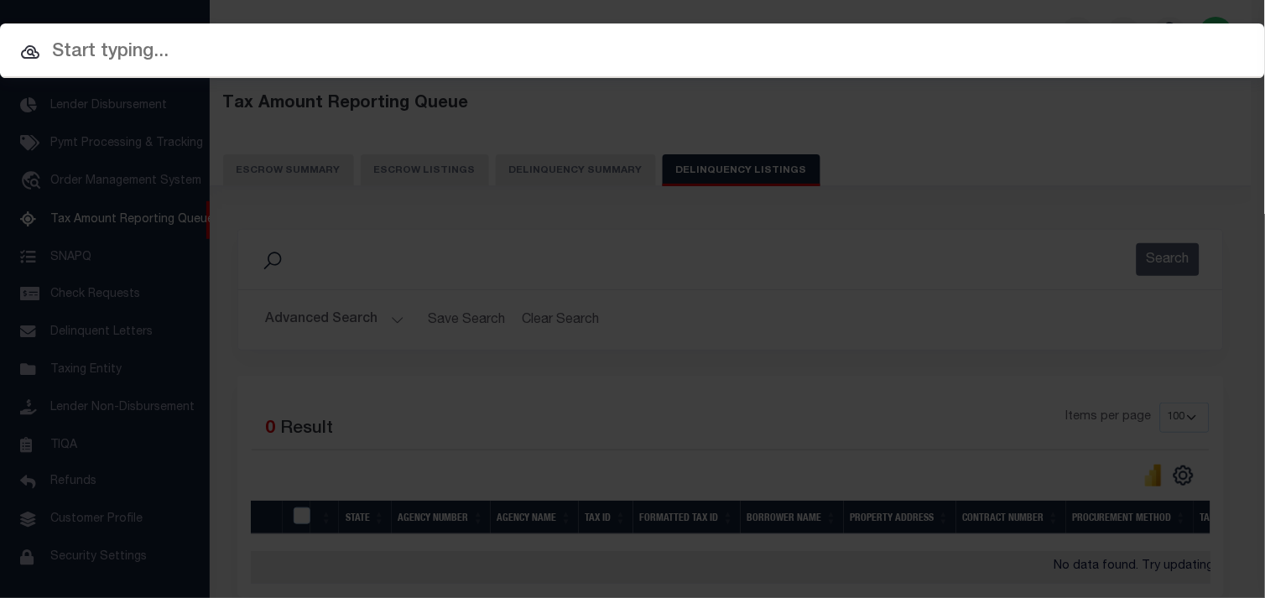
click at [1075, 36] on div at bounding box center [632, 50] width 1265 height 54
click at [208, 55] on input "text" at bounding box center [632, 52] width 1265 height 29
paste input "48-11-25-102-249.000-003"
type input "48-11-25-102-249.000-003"
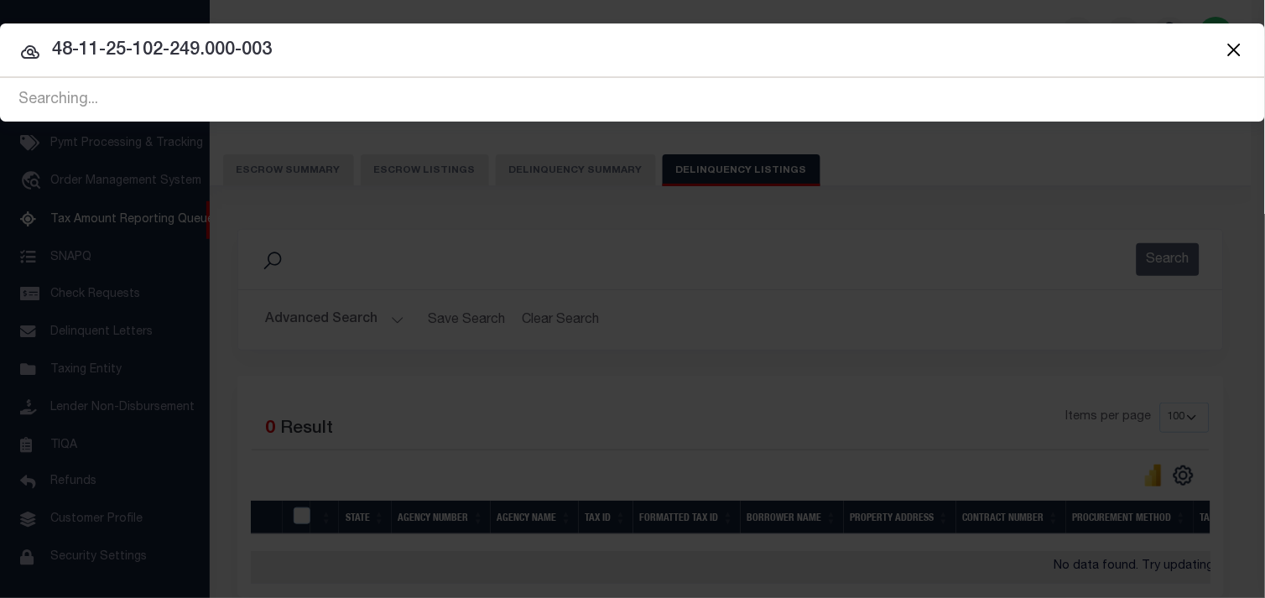
click at [21, 55] on icon at bounding box center [30, 51] width 18 height 13
click at [29, 48] on icon at bounding box center [30, 52] width 20 height 20
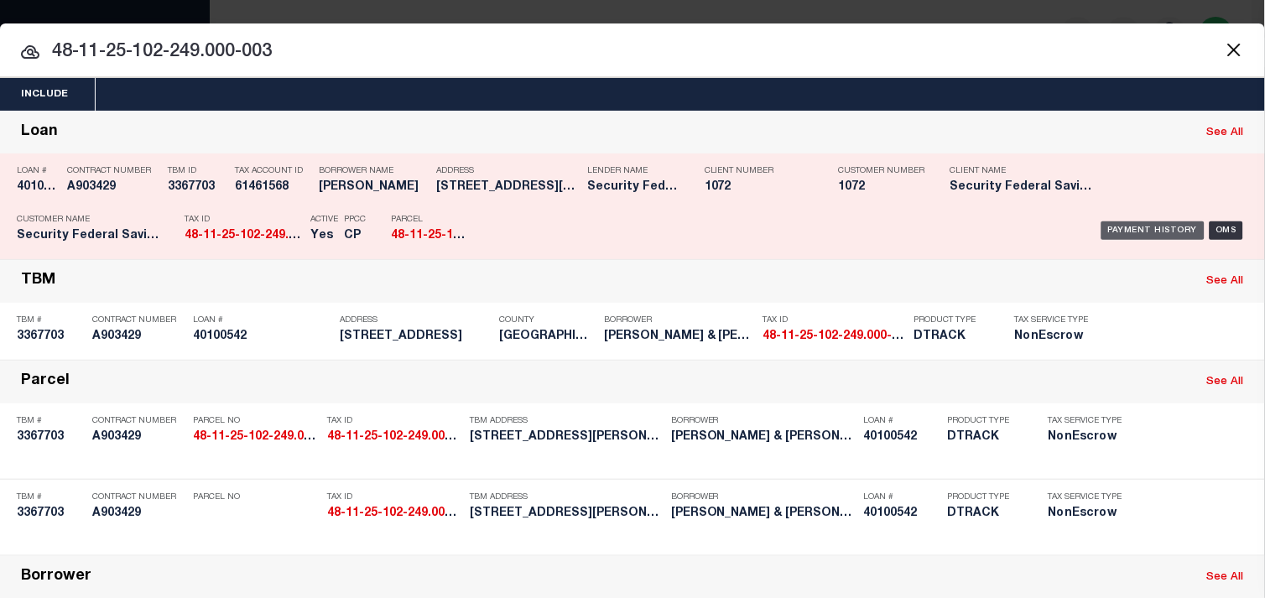
click at [1134, 228] on div "Payment History" at bounding box center [1152, 230] width 103 height 18
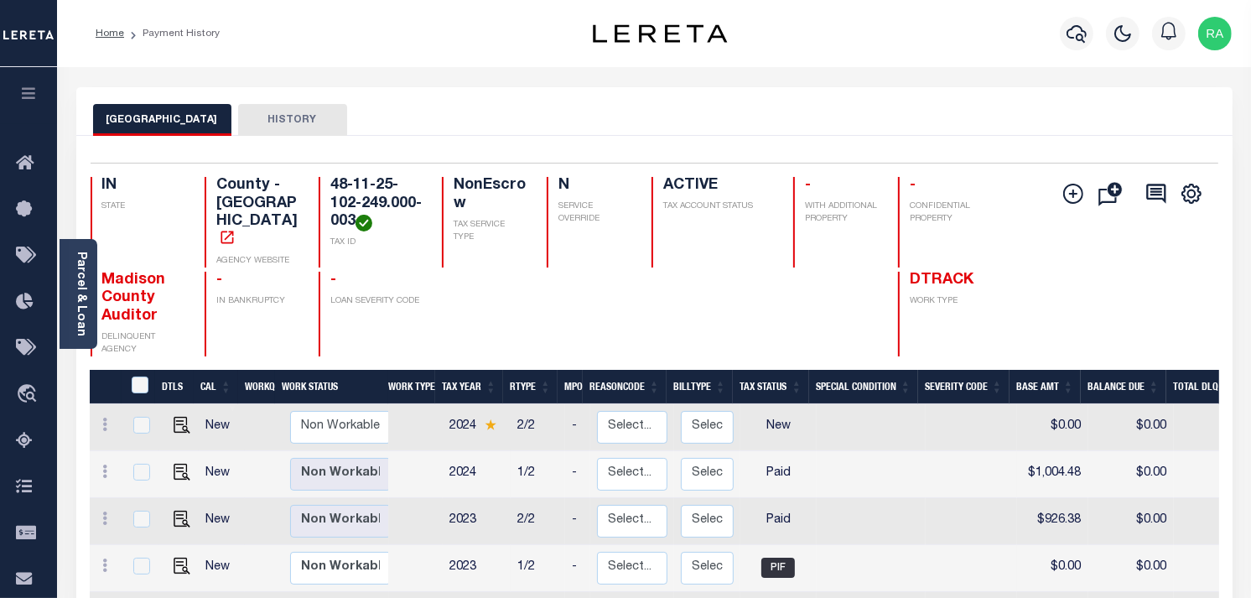
click at [1142, 225] on div "Add Installment Line [GEOGRAPHIC_DATA] Request Check" at bounding box center [1127, 266] width 156 height 179
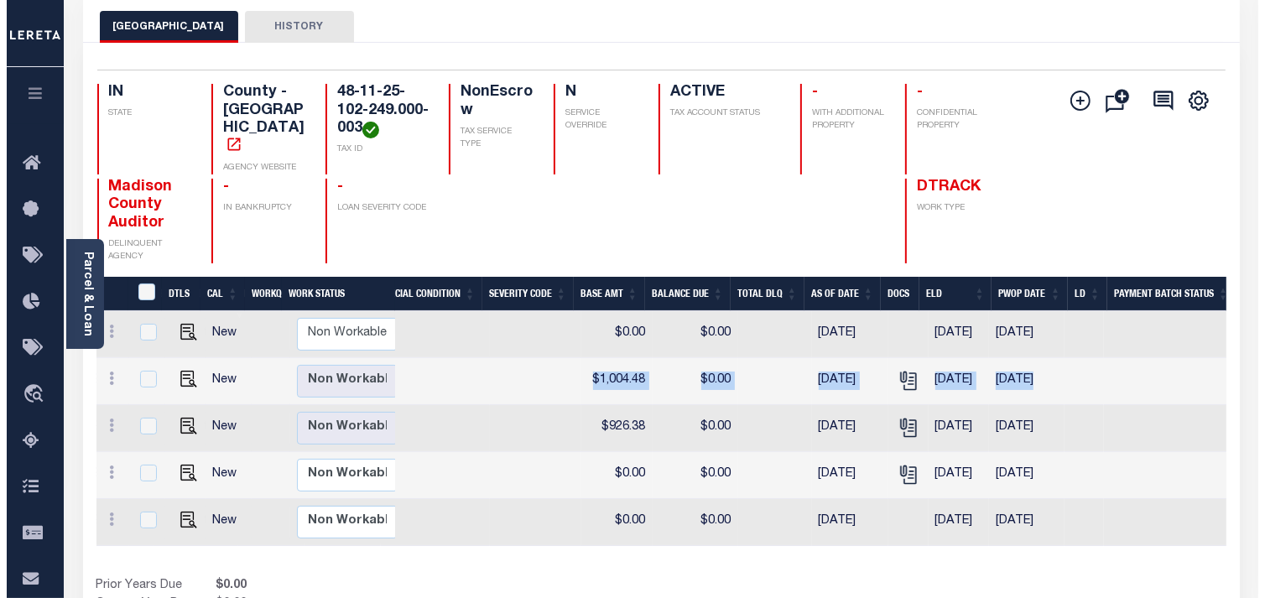
scroll to position [0, 501]
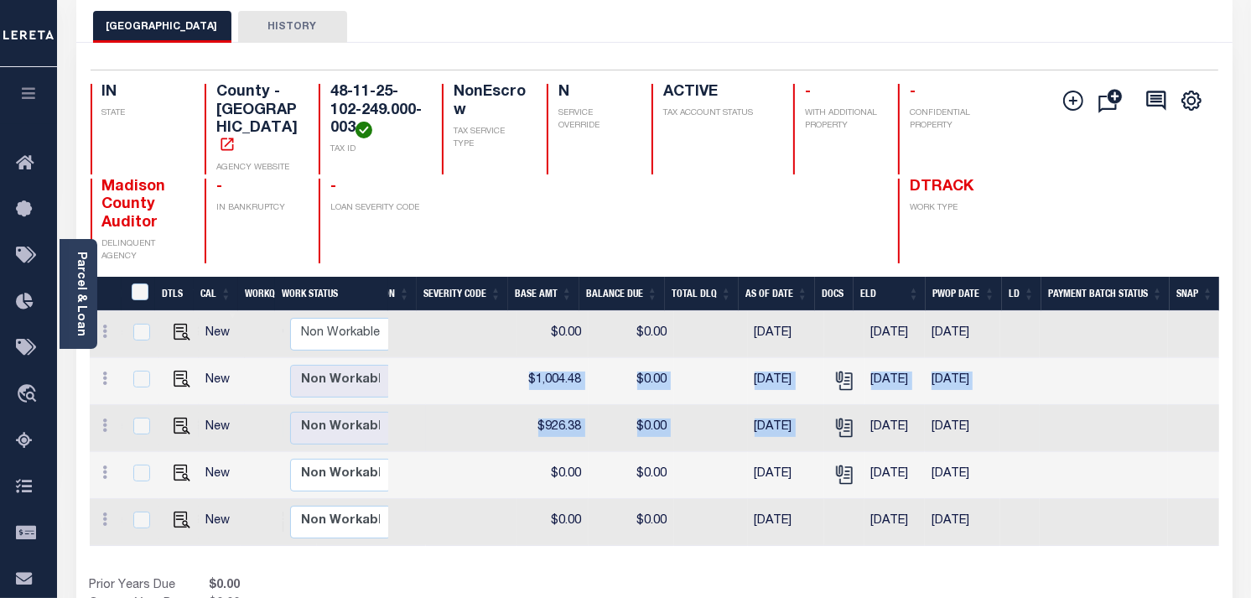
drag, startPoint x: 744, startPoint y: 352, endPoint x: 857, endPoint y: 408, distance: 126.4
click at [857, 408] on tbody "New Non Workable Workable 2024 2/2 - Select... Payment Reversal Taxable Value C…" at bounding box center [404, 428] width 1629 height 235
click at [834, 370] on icon "" at bounding box center [845, 381] width 22 height 22
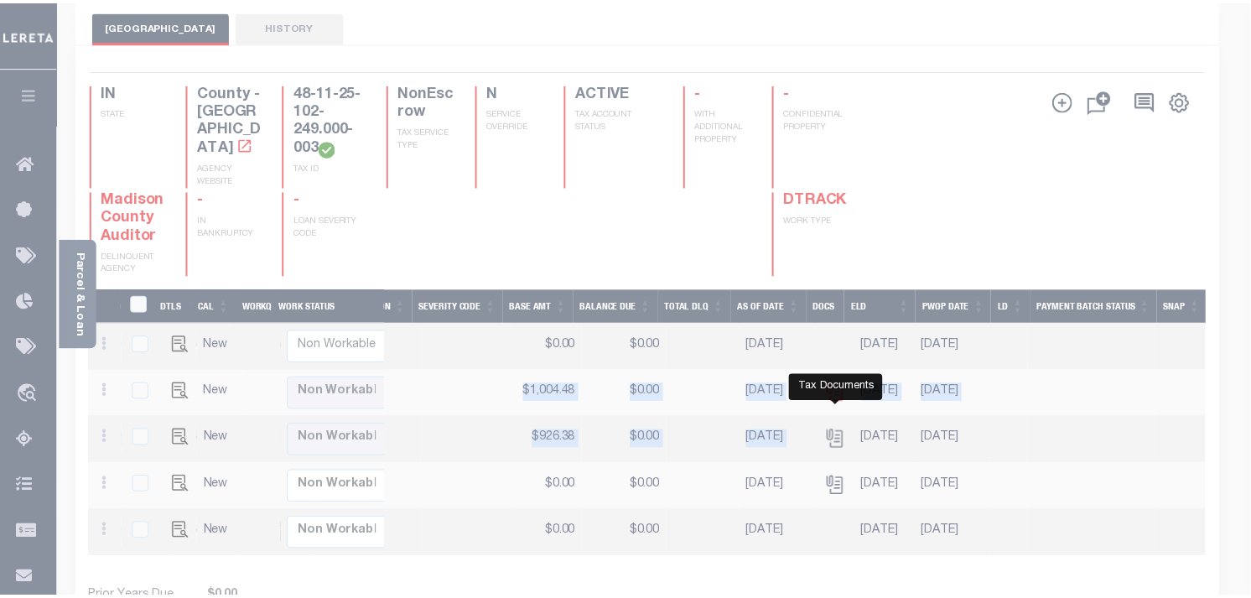
scroll to position [0, 488]
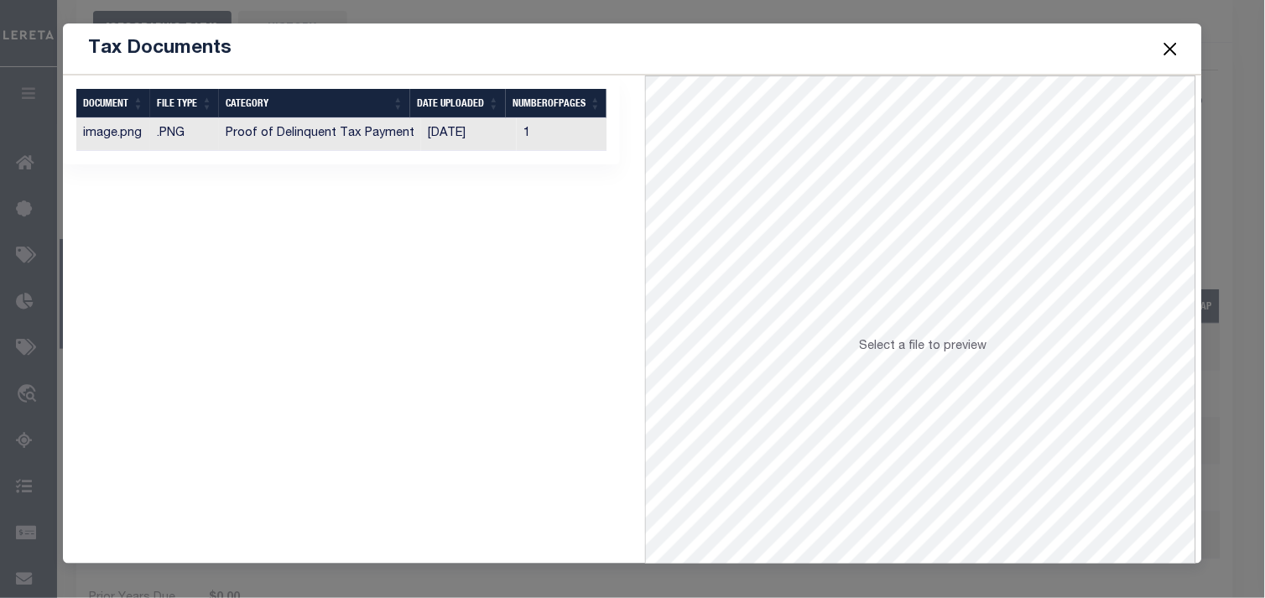
drag, startPoint x: 448, startPoint y: 572, endPoint x: 154, endPoint y: 572, distance: 293.5
click at [154, 572] on div "Tax Documents Selected 1 Result" at bounding box center [632, 299] width 1265 height 598
click at [1152, 47] on span at bounding box center [1170, 48] width 64 height 47
click at [1155, 47] on span at bounding box center [1170, 48] width 64 height 47
click at [1166, 44] on button "Close" at bounding box center [1170, 49] width 22 height 22
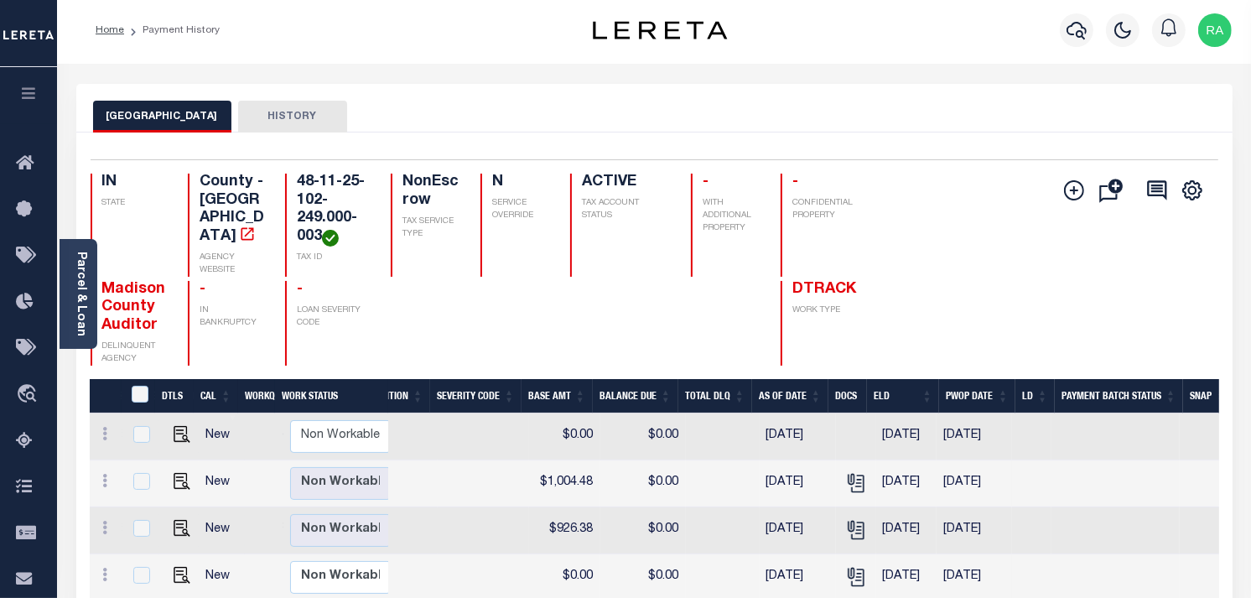
scroll to position [0, 0]
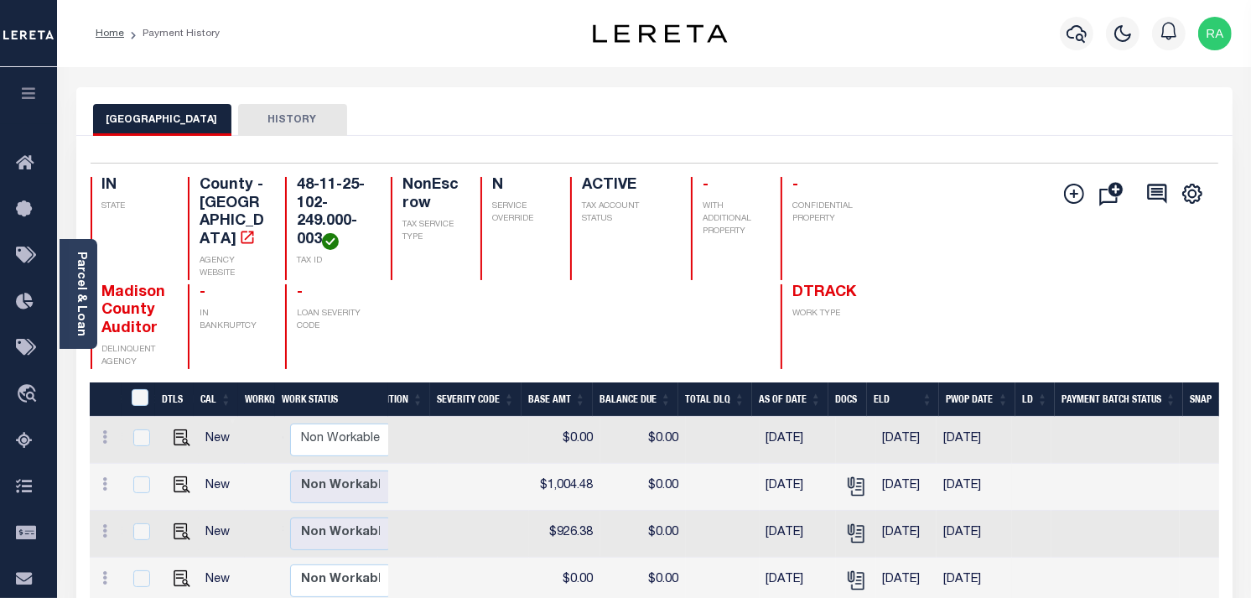
click at [1175, 52] on div at bounding box center [1169, 33] width 46 height 59
click at [111, 34] on link "Home" at bounding box center [110, 34] width 29 height 10
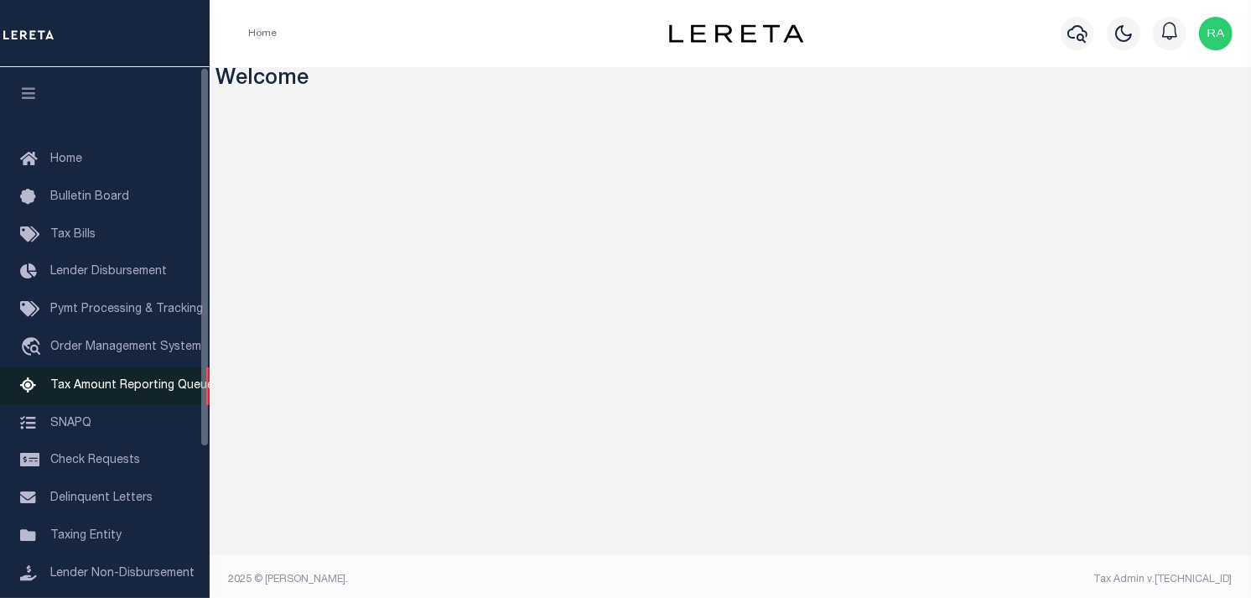
click at [112, 382] on span "Tax Amount Reporting Queue" at bounding box center [132, 386] width 164 height 12
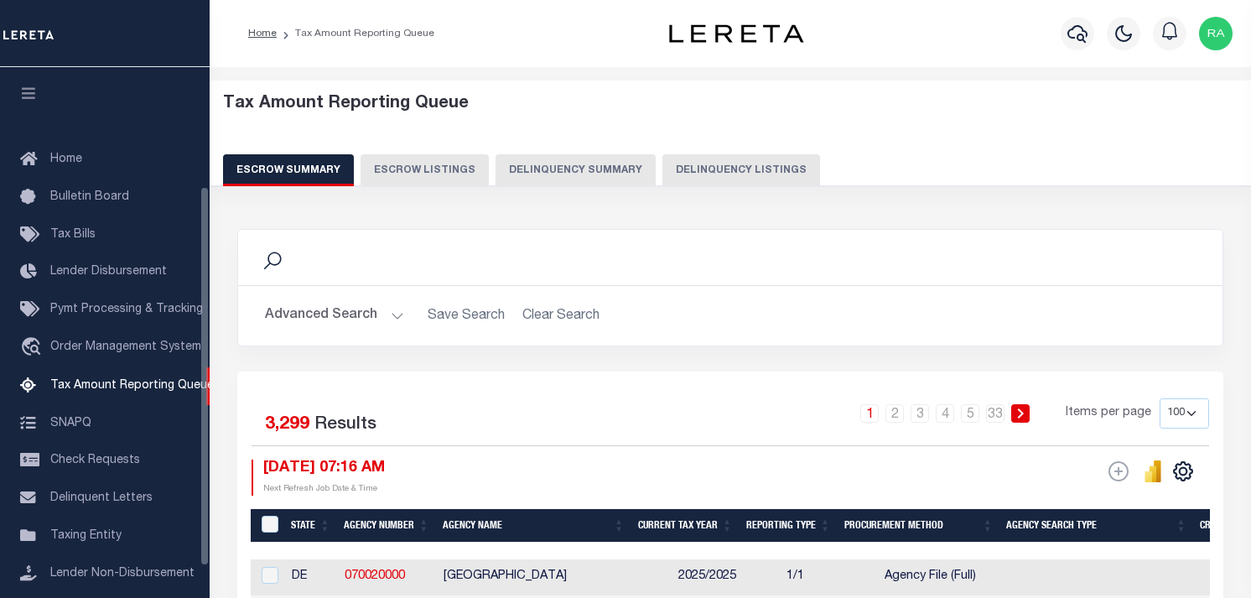
select select "100"
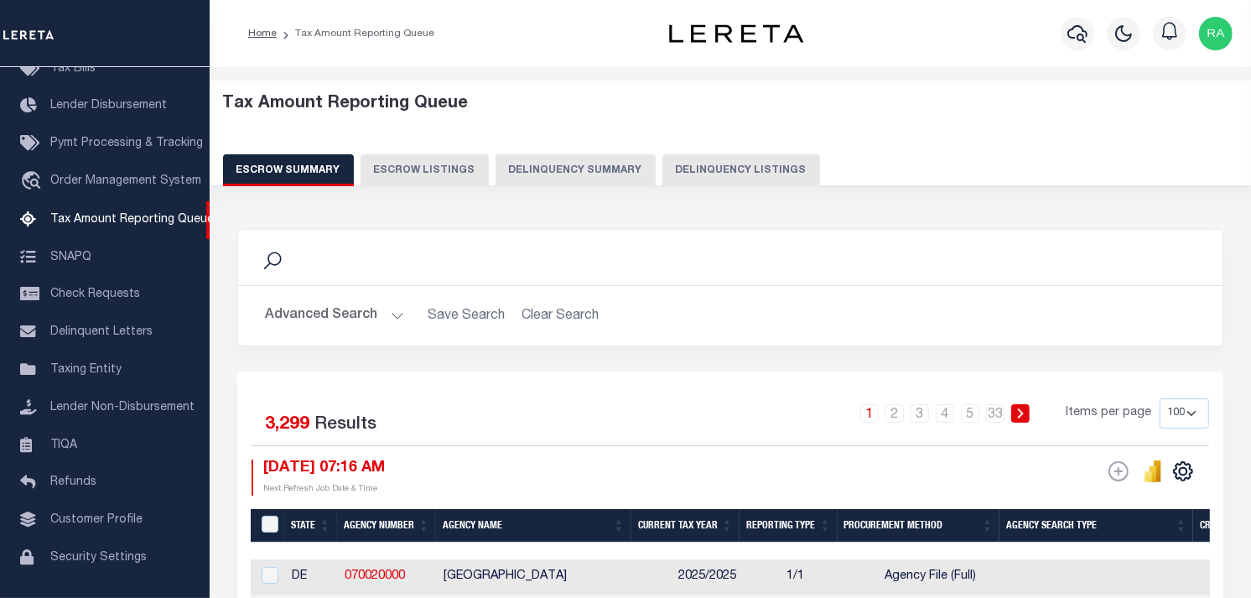
click at [688, 164] on button "Delinquency Listings" at bounding box center [741, 170] width 158 height 32
select select
select select "100"
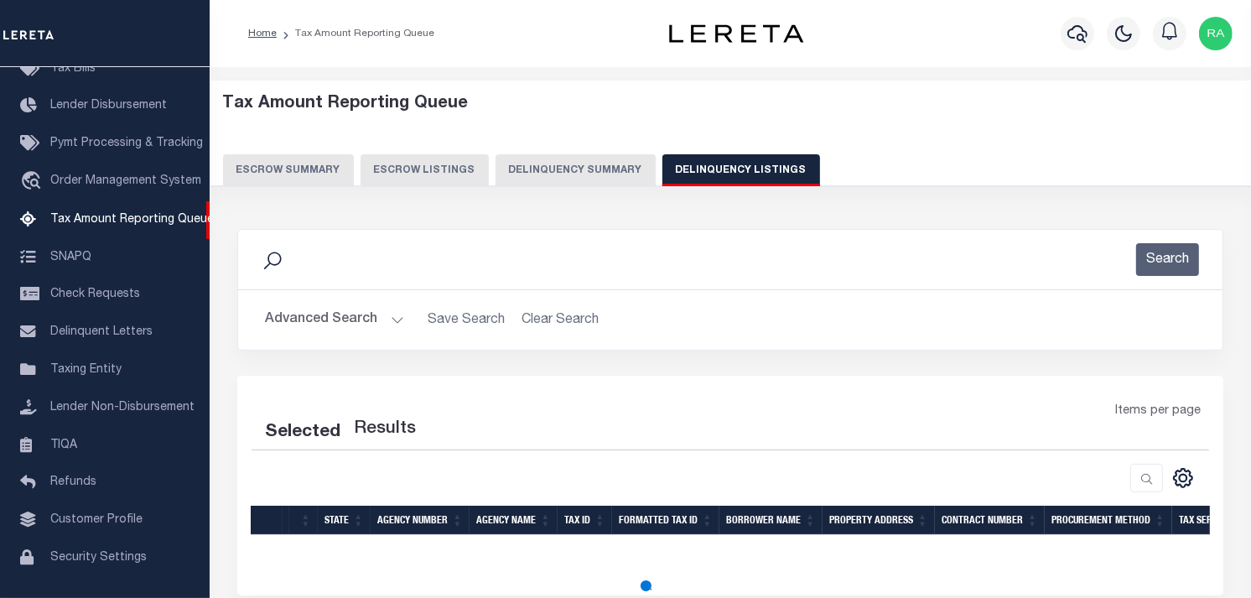
select select "100"
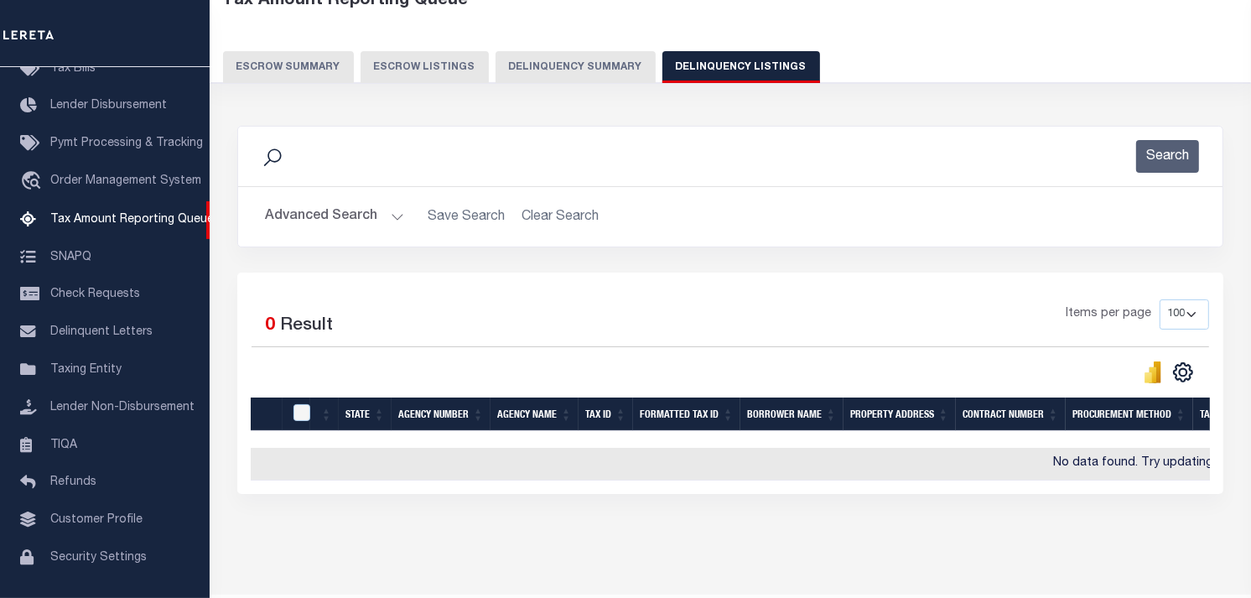
scroll to position [163, 0]
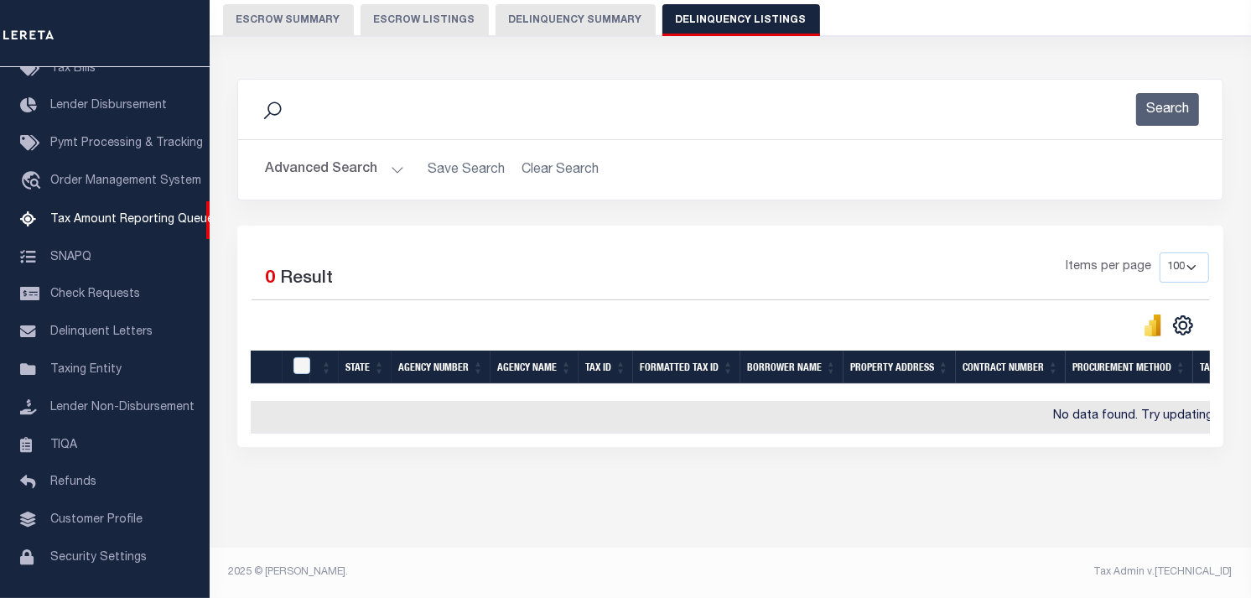
click at [395, 162] on button "Advanced Search" at bounding box center [334, 169] width 139 height 33
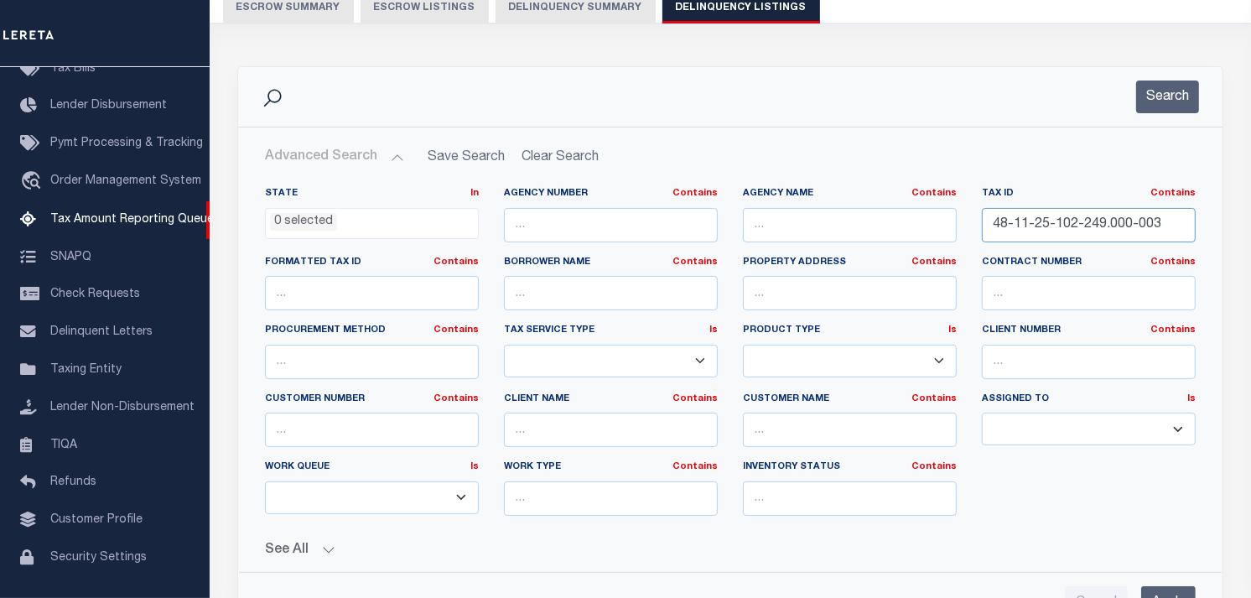
click at [1012, 223] on input "48-11-25-102-249.000-003" at bounding box center [1089, 225] width 214 height 34
click at [1011, 224] on input "48-11-25-102-249.000-003" at bounding box center [1089, 225] width 214 height 34
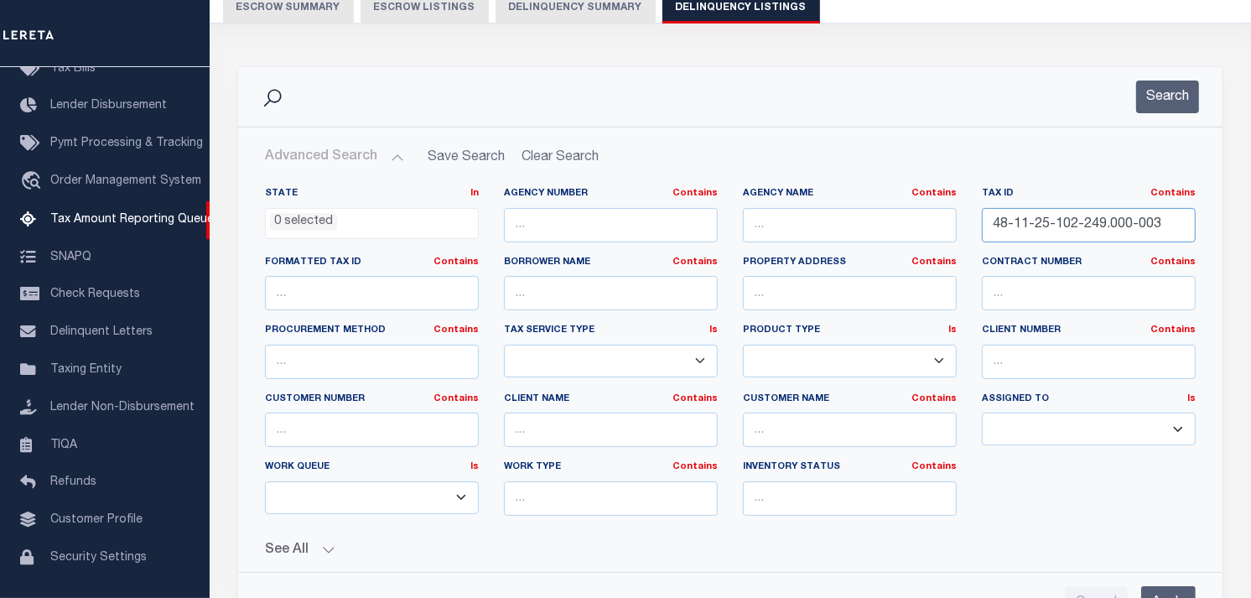
paste input "201-017"
type input "48-11-25-201-017.000-003"
click at [1177, 89] on button "Search" at bounding box center [1167, 97] width 63 height 33
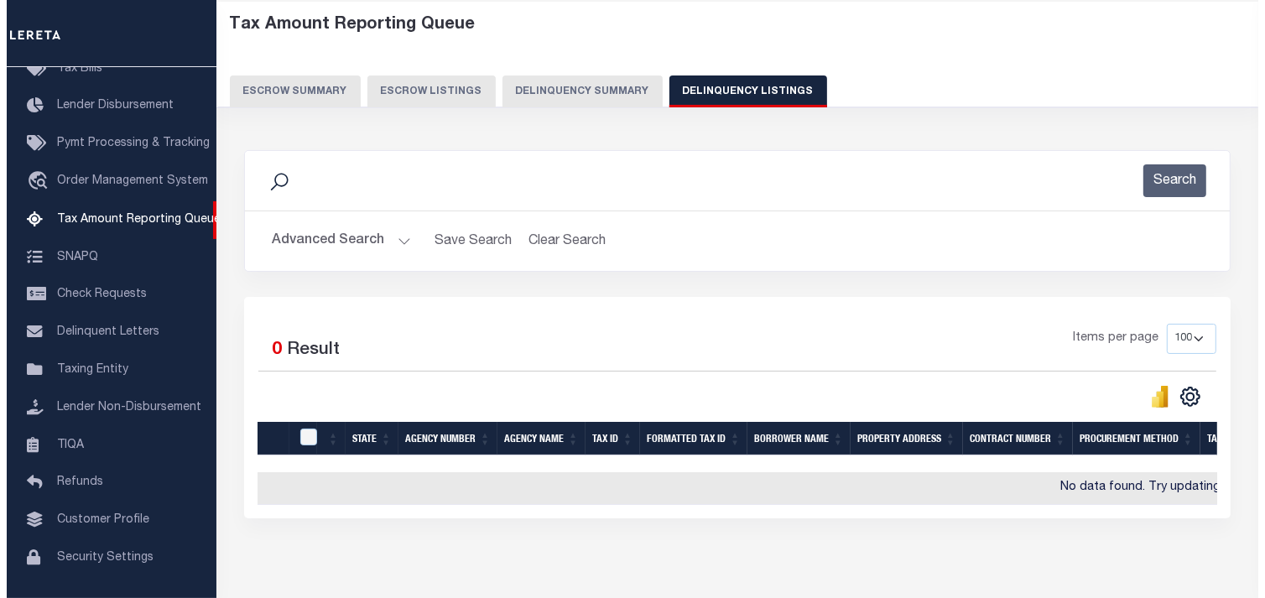
scroll to position [0, 0]
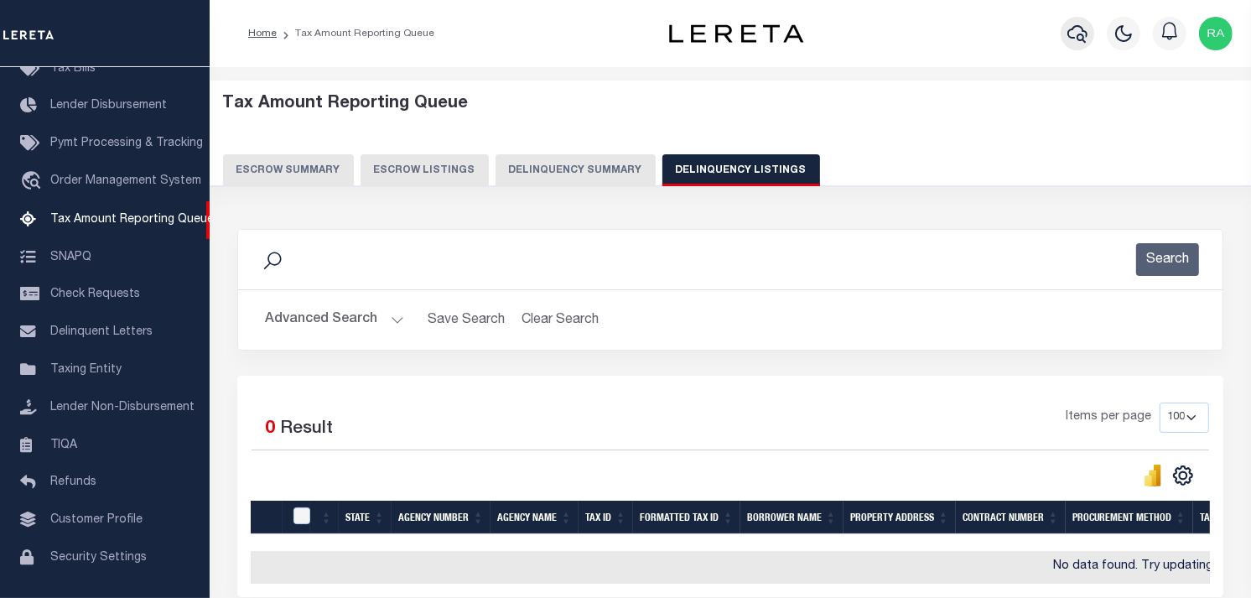
click at [1078, 38] on icon "button" at bounding box center [1078, 34] width 20 height 18
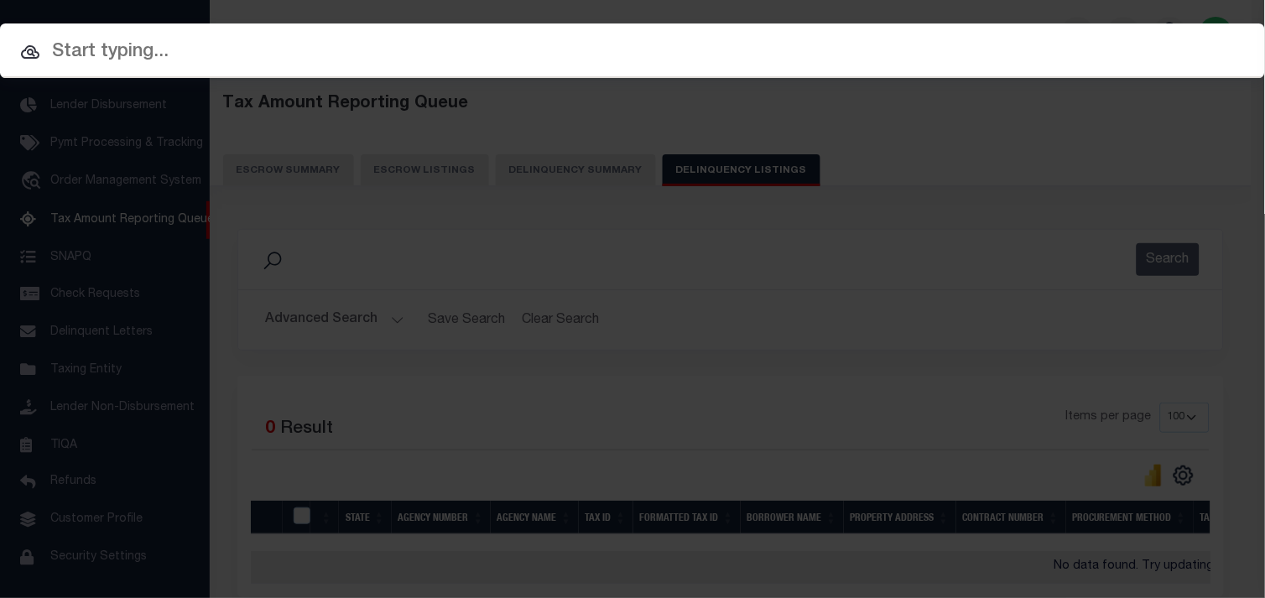
paste input "48-11-25-201-017.000-003"
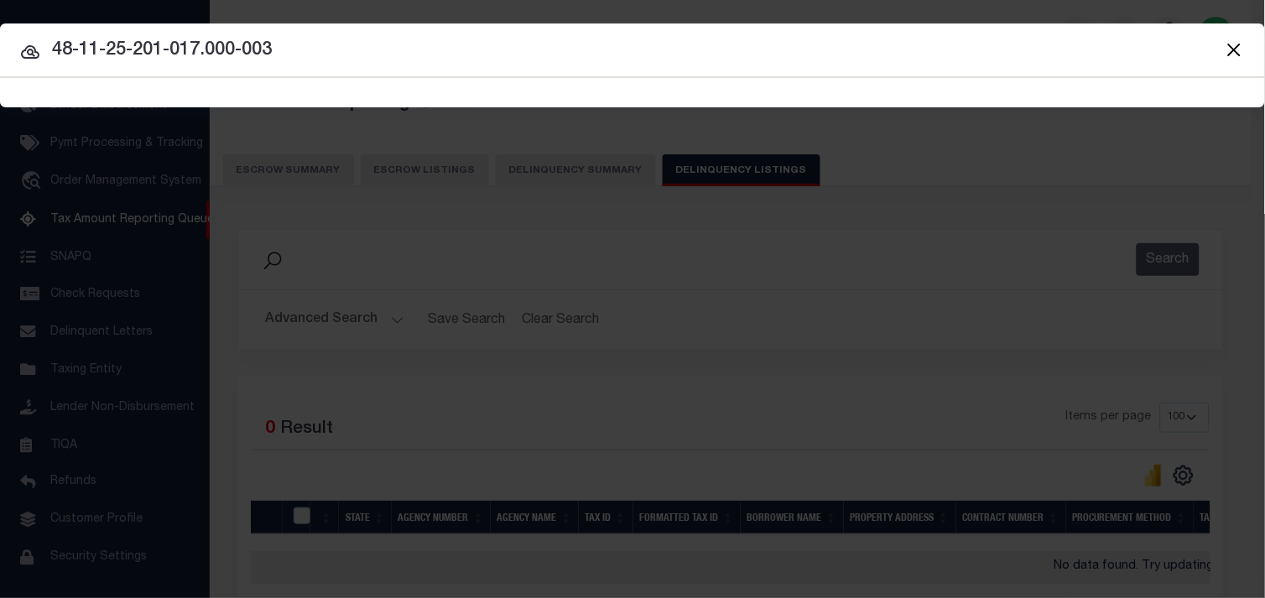
type input "48-11-25-201-017.000-003"
click at [39, 51] on icon at bounding box center [30, 52] width 20 height 20
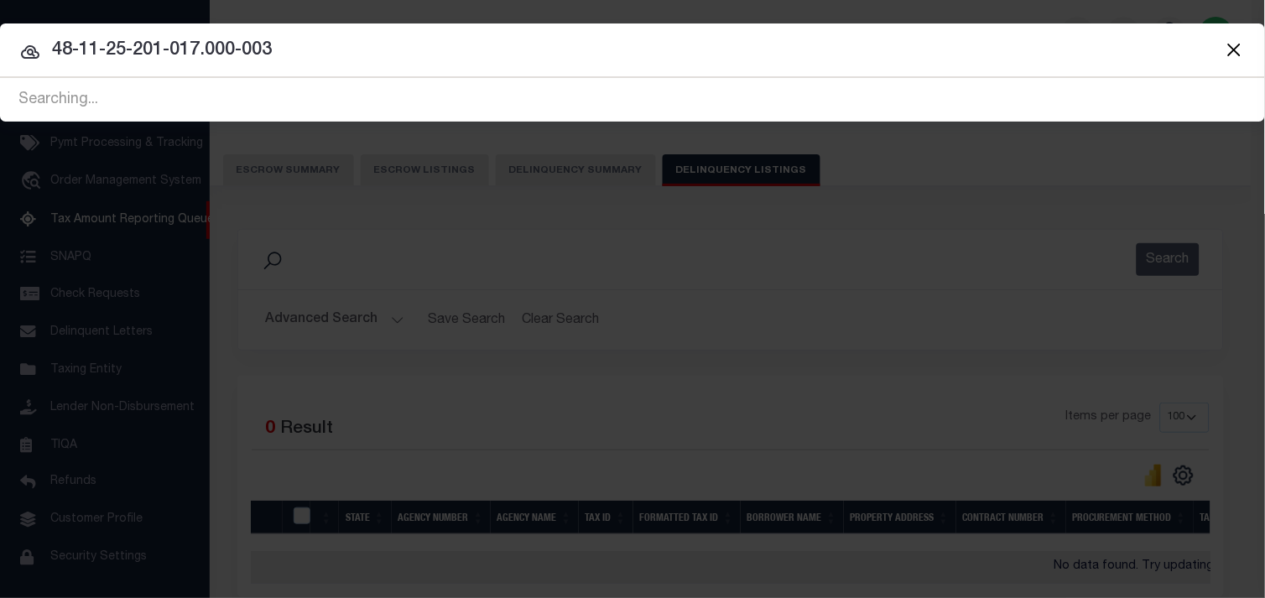
click at [29, 48] on icon at bounding box center [30, 52] width 20 height 20
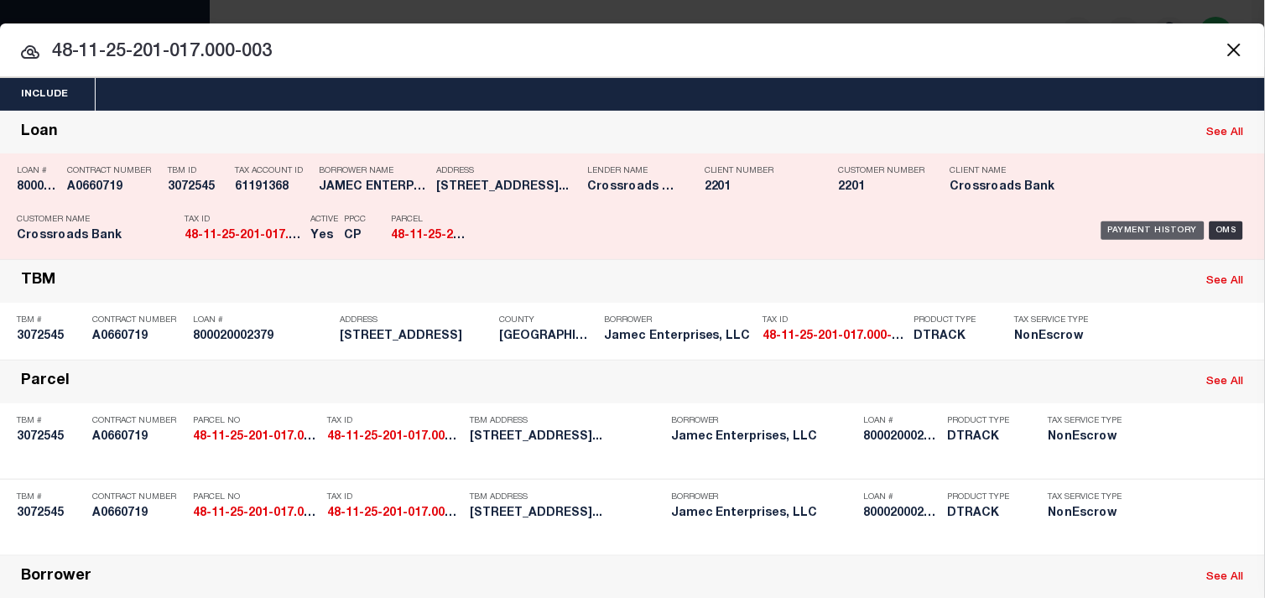
click at [1129, 230] on div "Payment History" at bounding box center [1152, 230] width 103 height 18
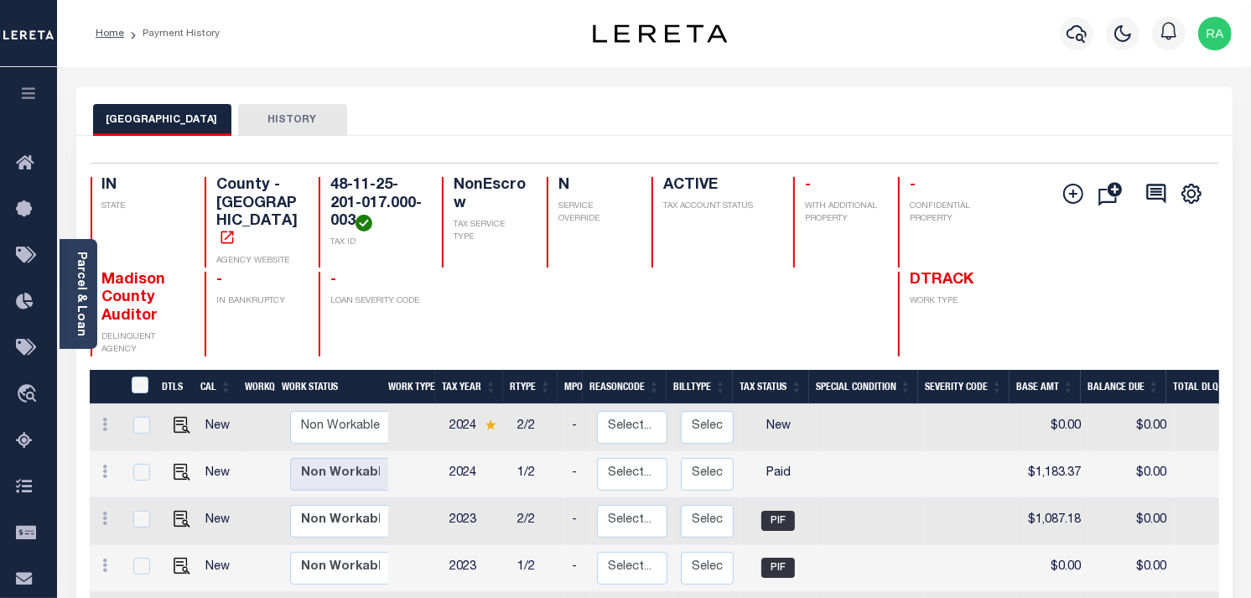
click at [1124, 227] on div "Add Installment Line [GEOGRAPHIC_DATA] Request Check" at bounding box center [1127, 266] width 156 height 179
click at [1105, 220] on div "Add Installment Line [GEOGRAPHIC_DATA] Request Check" at bounding box center [1127, 266] width 156 height 179
click at [186, 464] on img "" at bounding box center [182, 472] width 17 height 17
checkbox input "true"
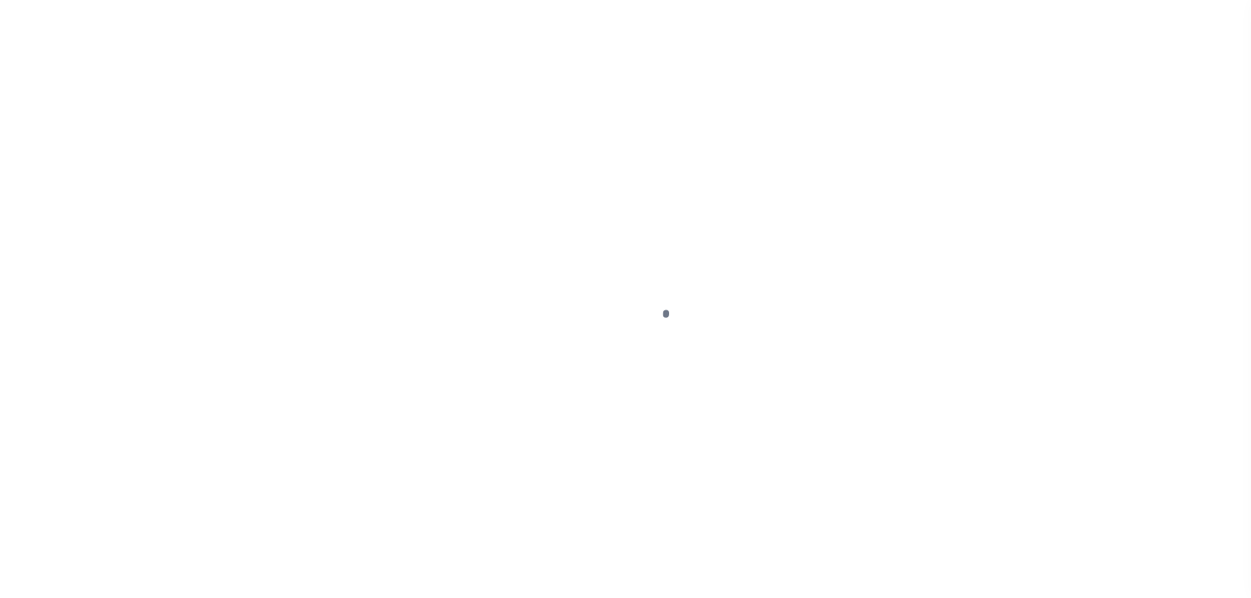
select select "PYD"
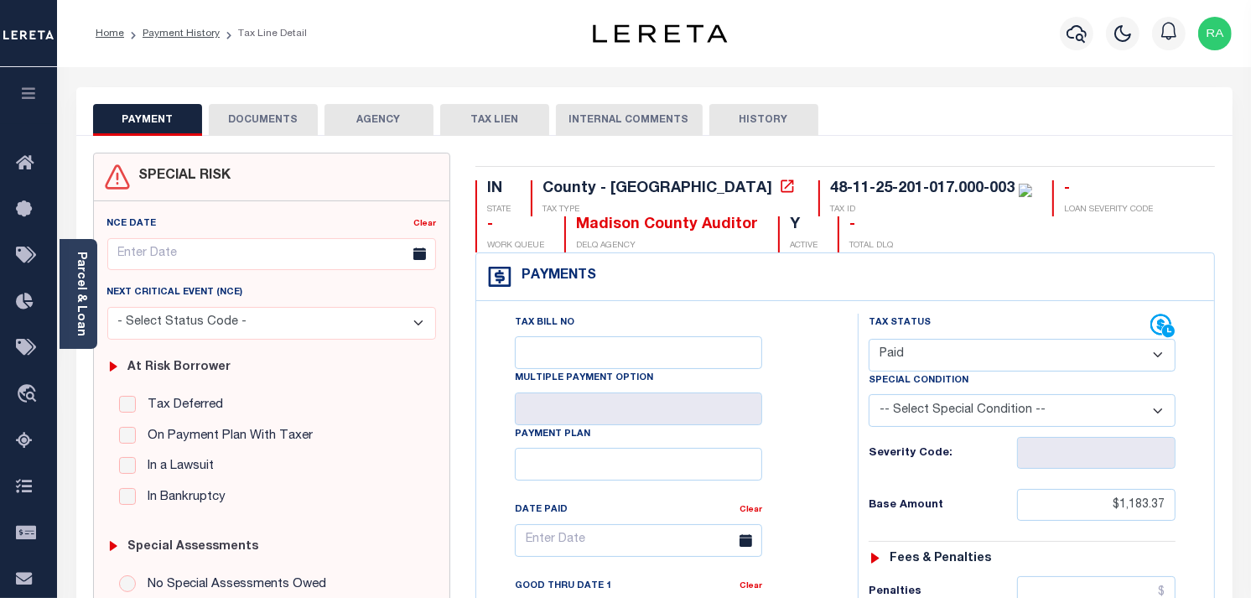
click at [178, 459] on label "In a Lawsuit" at bounding box center [176, 466] width 75 height 19
click at [136, 459] on input "In a Lawsuit" at bounding box center [127, 465] width 17 height 17
checkbox input "true"
type input "[DATE]"
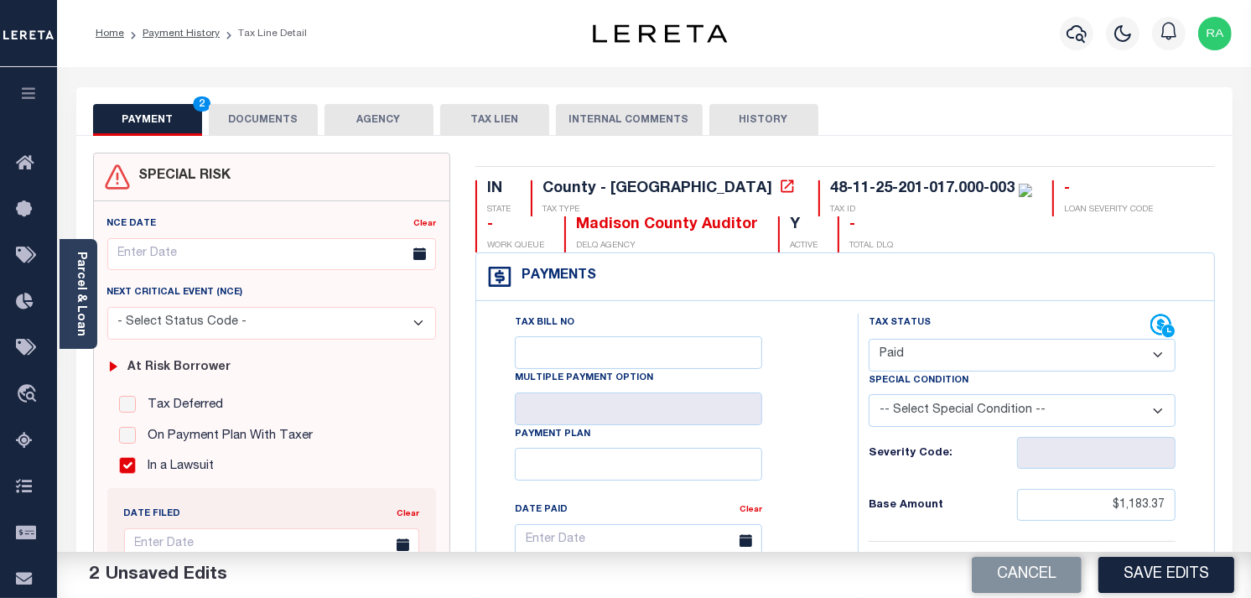
click at [605, 330] on div "Tax Bill No" at bounding box center [638, 341] width 247 height 55
click at [265, 114] on button "DOCUMENTS" at bounding box center [263, 120] width 109 height 32
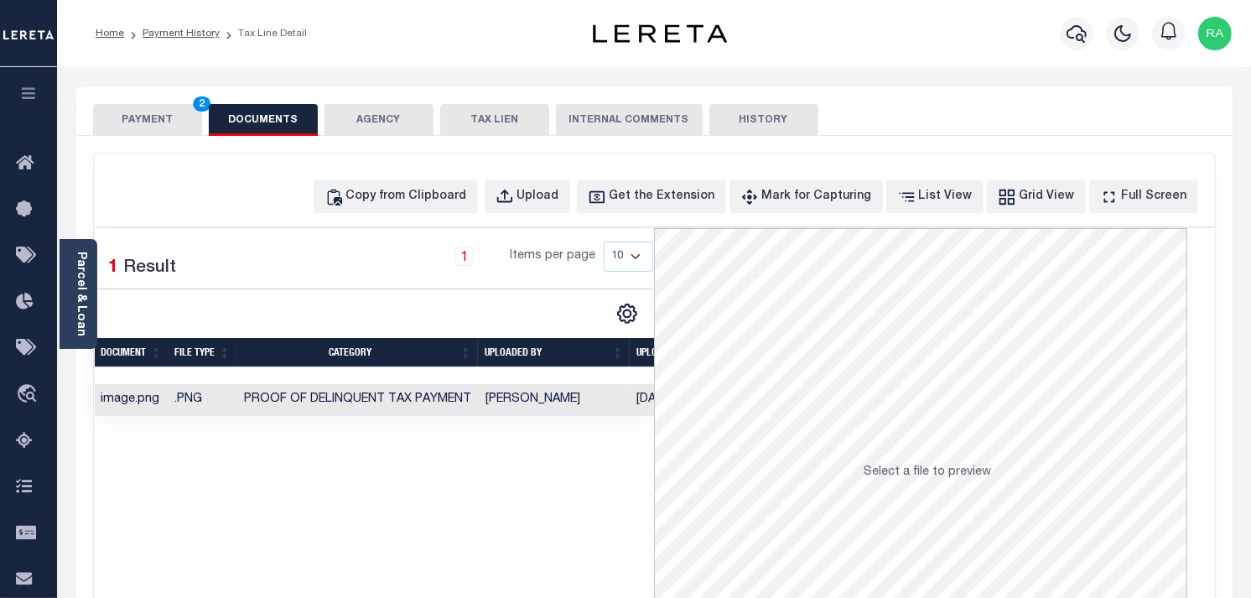
click at [162, 122] on button "PAYMENT 2" at bounding box center [147, 120] width 109 height 32
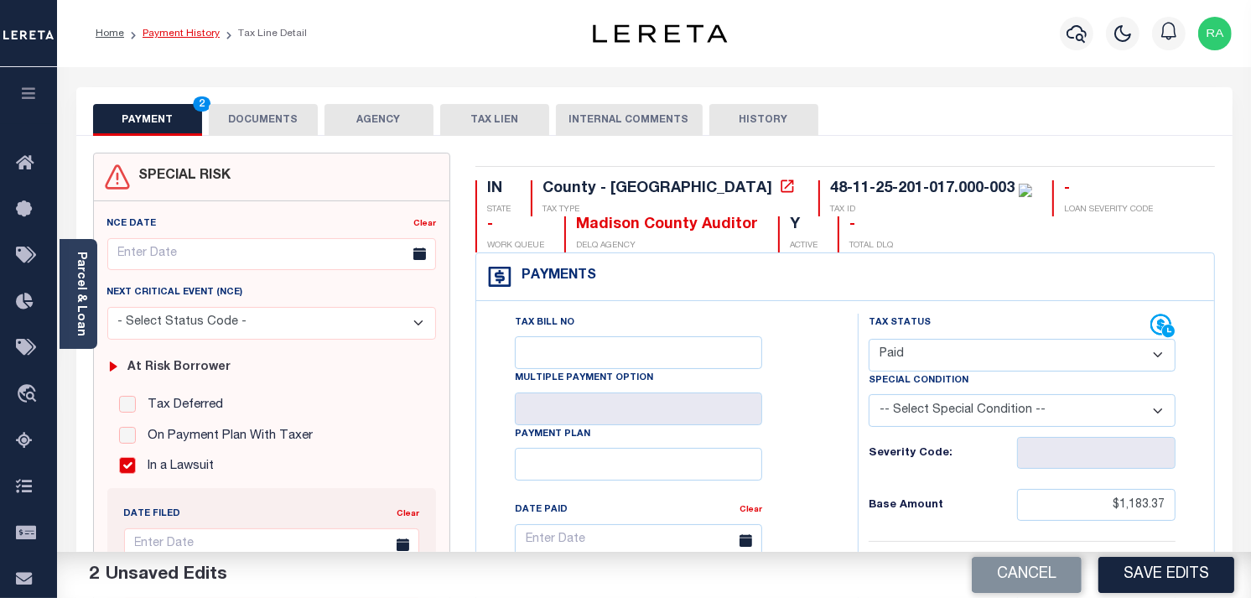
click at [195, 34] on link "Payment History" at bounding box center [181, 34] width 77 height 10
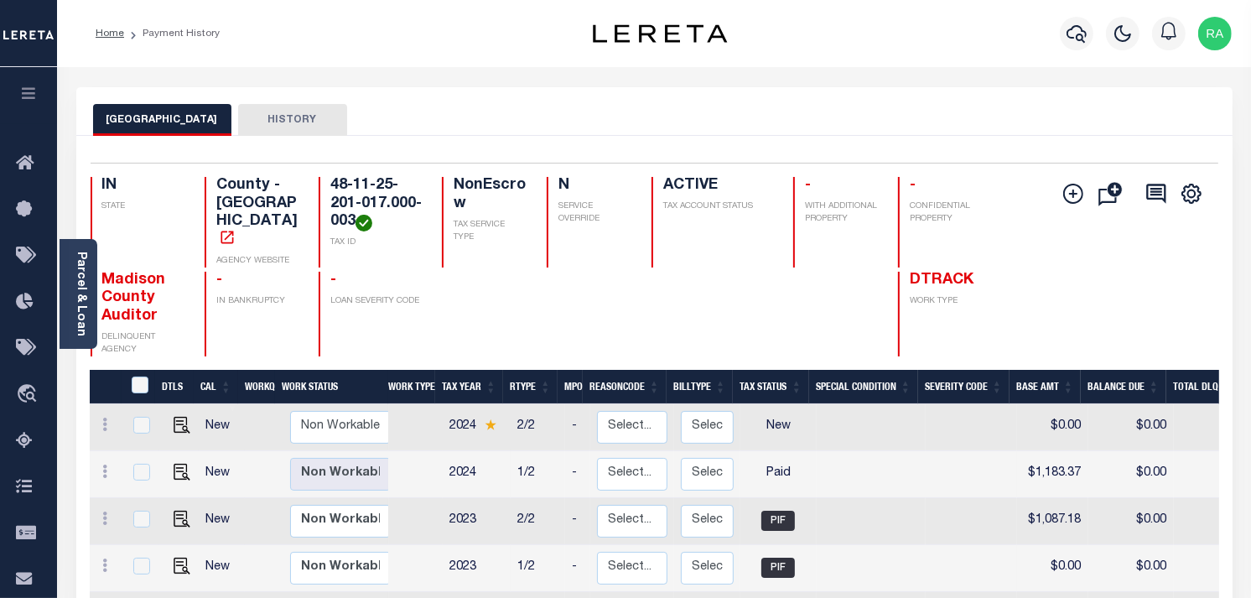
click at [120, 17] on ol "Home Payment History" at bounding box center [157, 33] width 151 height 35
click at [109, 30] on link "Home" at bounding box center [110, 34] width 29 height 10
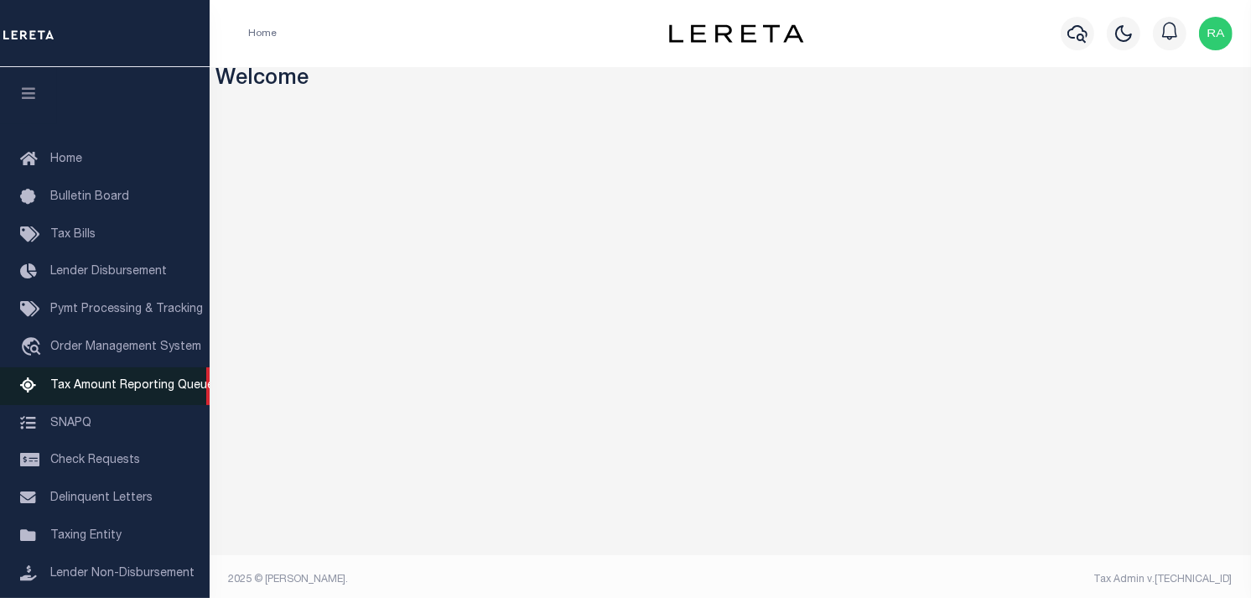
click at [131, 380] on span "Tax Amount Reporting Queue" at bounding box center [132, 386] width 164 height 12
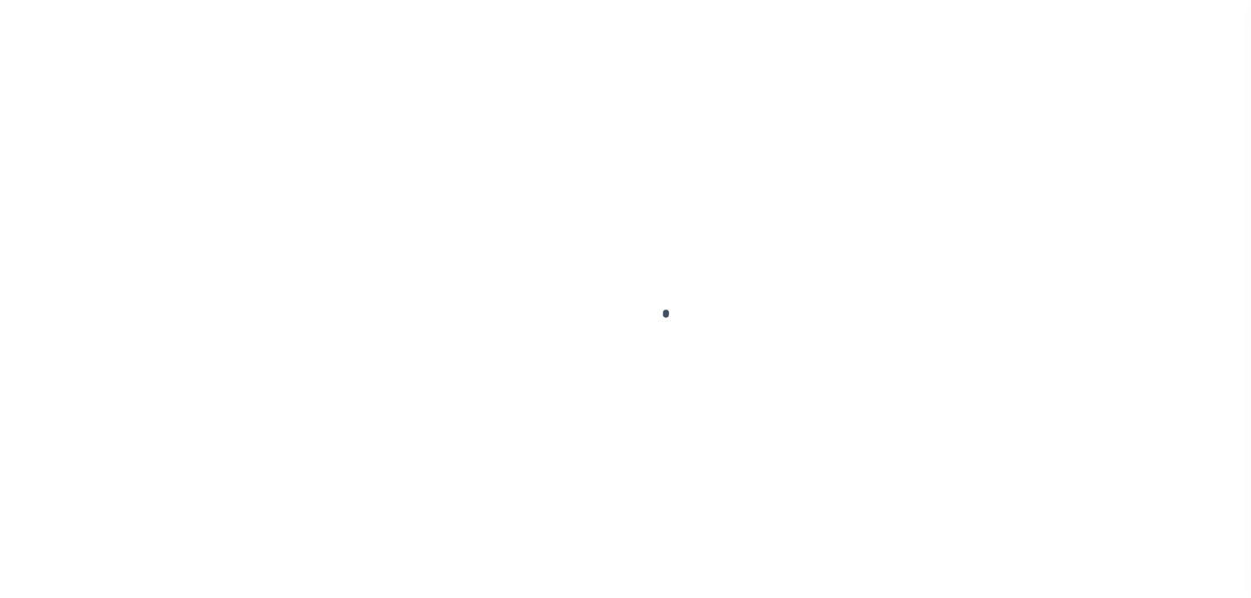
scroll to position [210, 0]
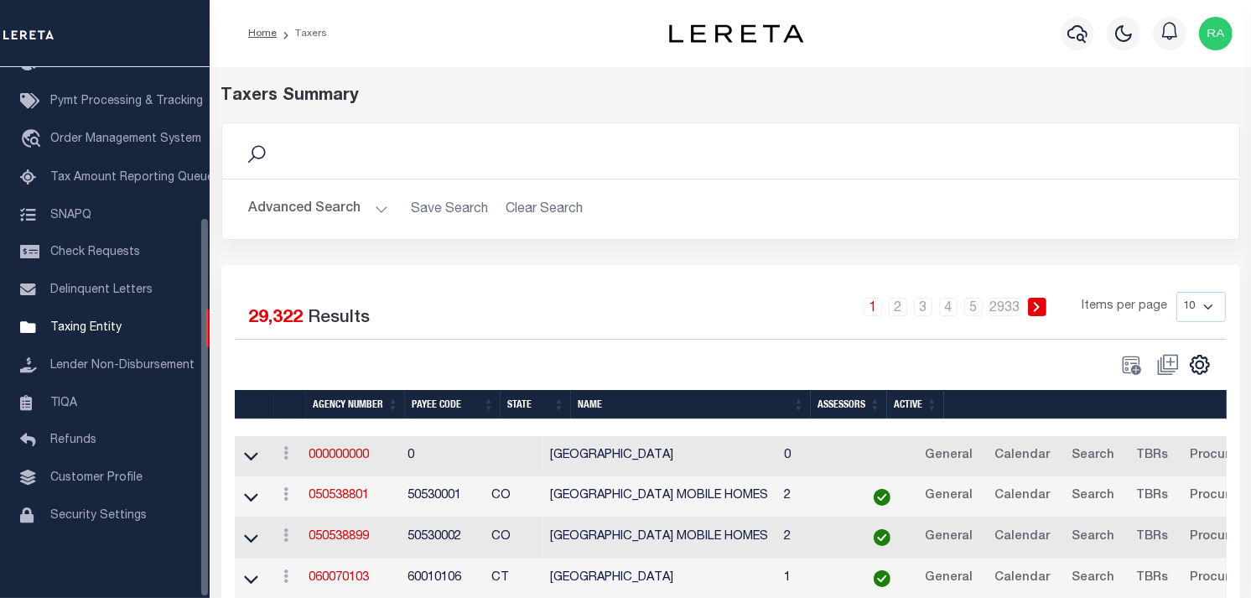
click at [649, 166] on body "Home Taxers" at bounding box center [625, 454] width 1251 height 909
click at [649, 166] on div "Search" at bounding box center [730, 150] width 1017 height 55
click at [370, 210] on button "Advanced Search" at bounding box center [318, 209] width 139 height 33
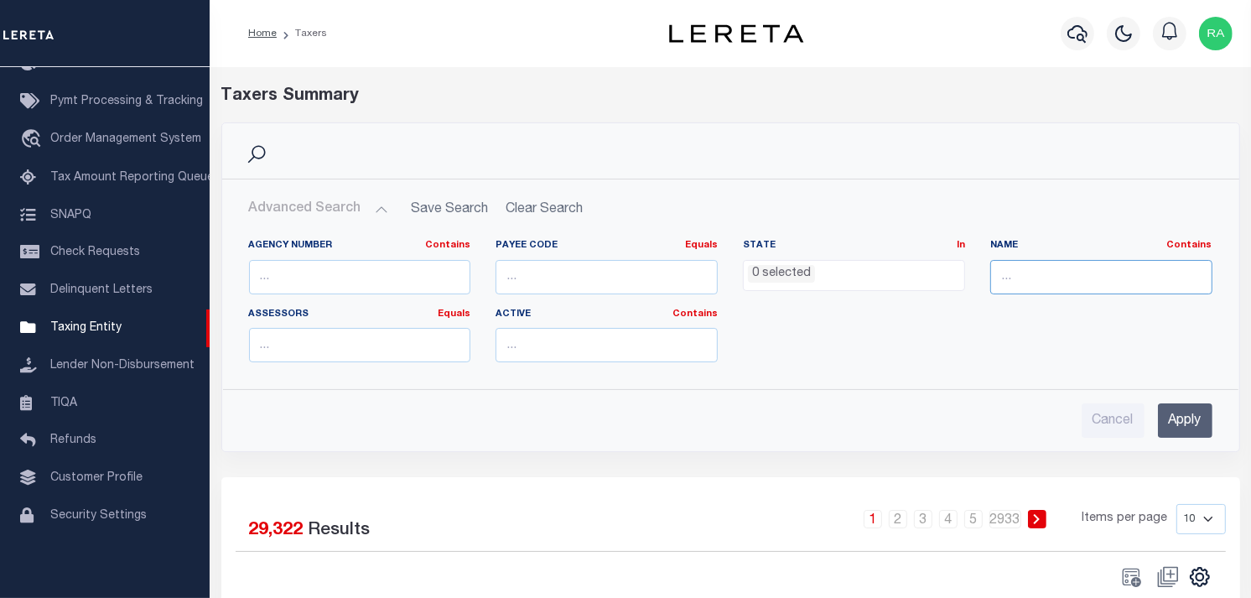
click at [1052, 277] on input "text" at bounding box center [1101, 277] width 222 height 34
paste input "48-11-27-400-005.000-003"
type input "48-11-27-400-005.000-003"
click at [1182, 411] on input "Apply" at bounding box center [1185, 420] width 55 height 34
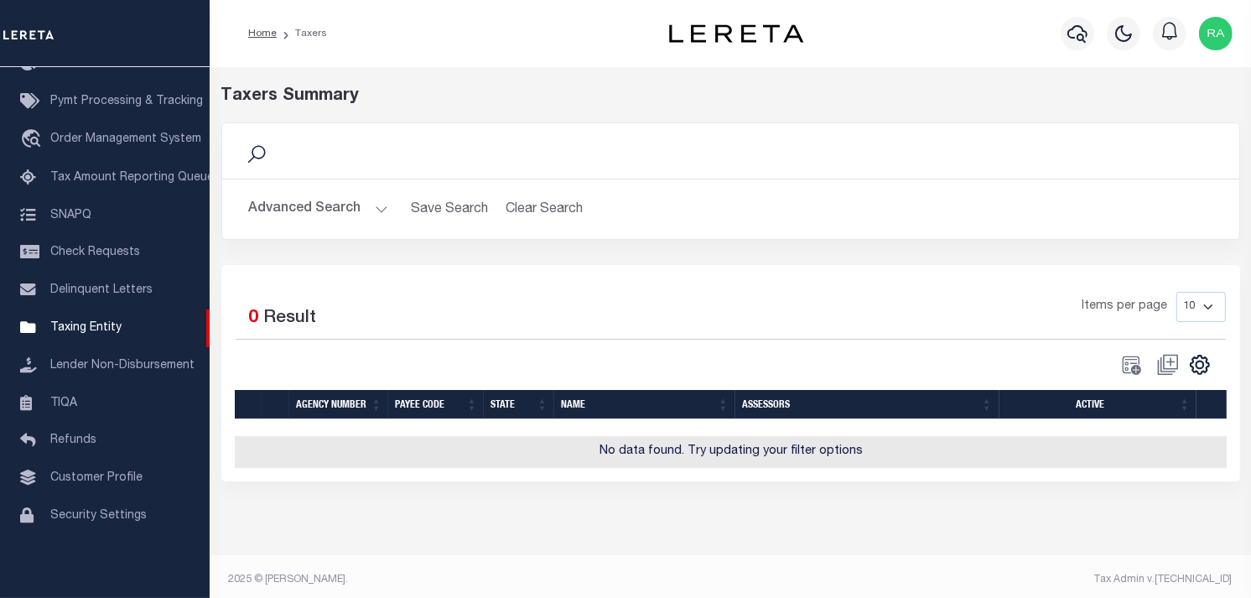
click at [370, 216] on button "Advanced Search" at bounding box center [318, 209] width 139 height 33
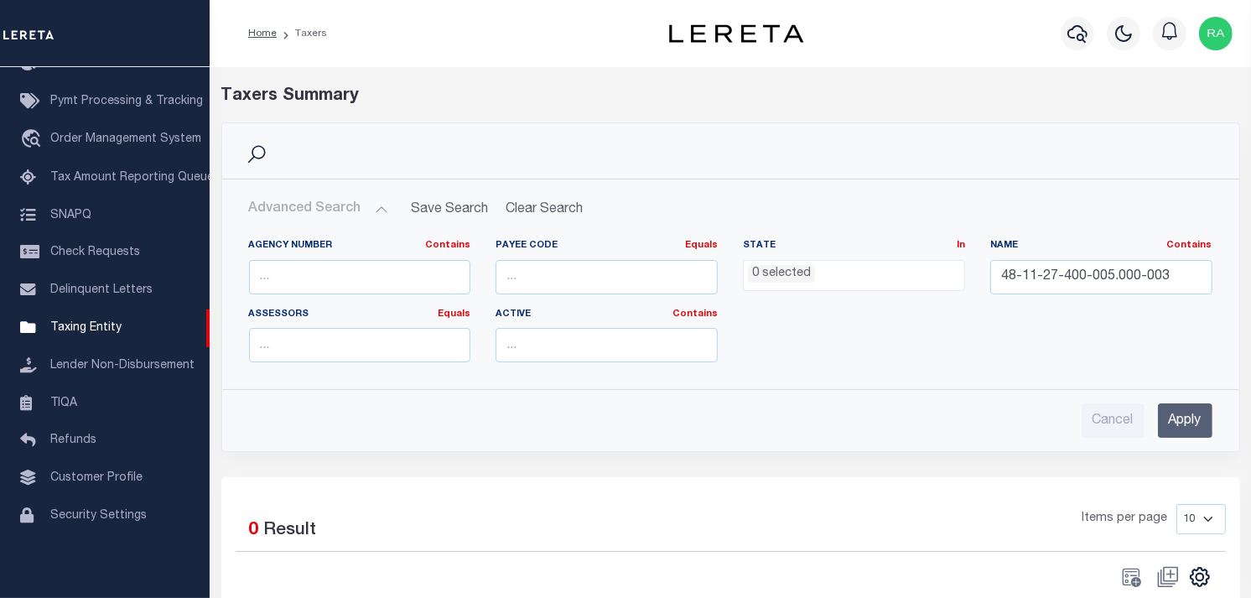
click at [1174, 424] on input "Apply" at bounding box center [1185, 420] width 55 height 34
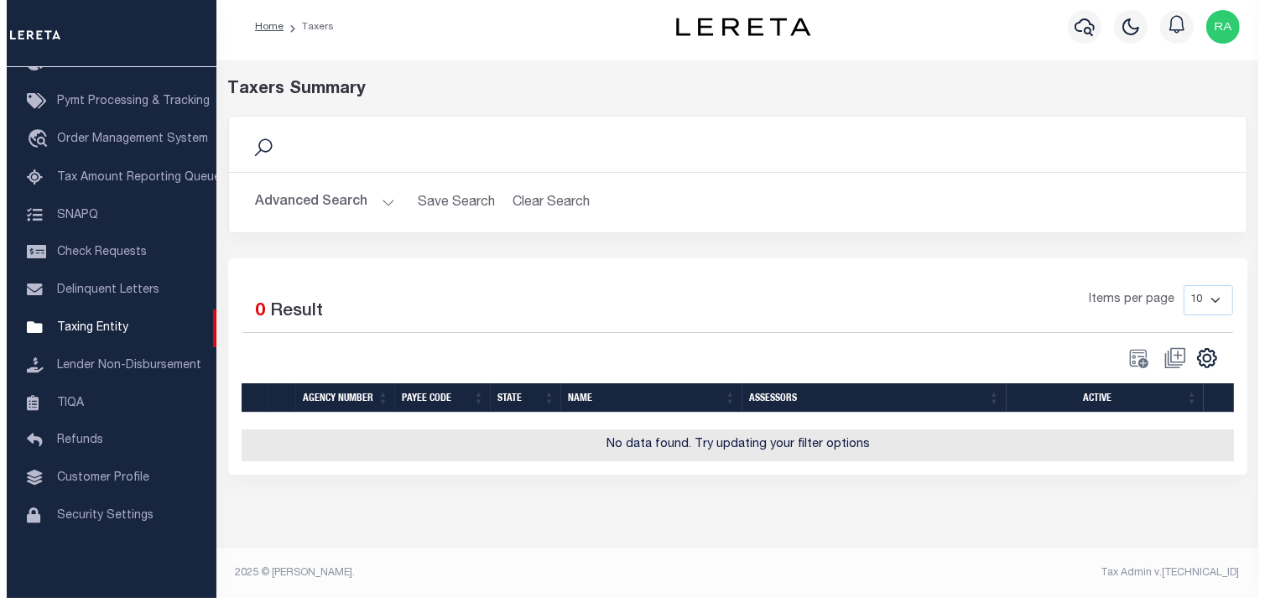
scroll to position [0, 0]
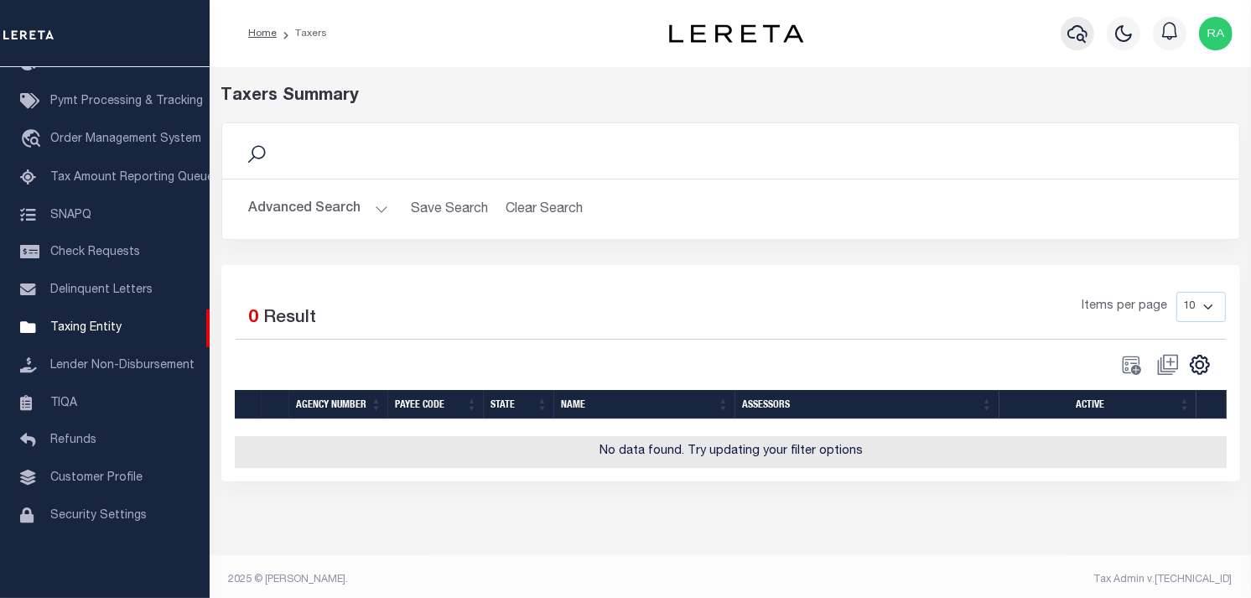
click at [1084, 32] on icon "button" at bounding box center [1078, 34] width 20 height 18
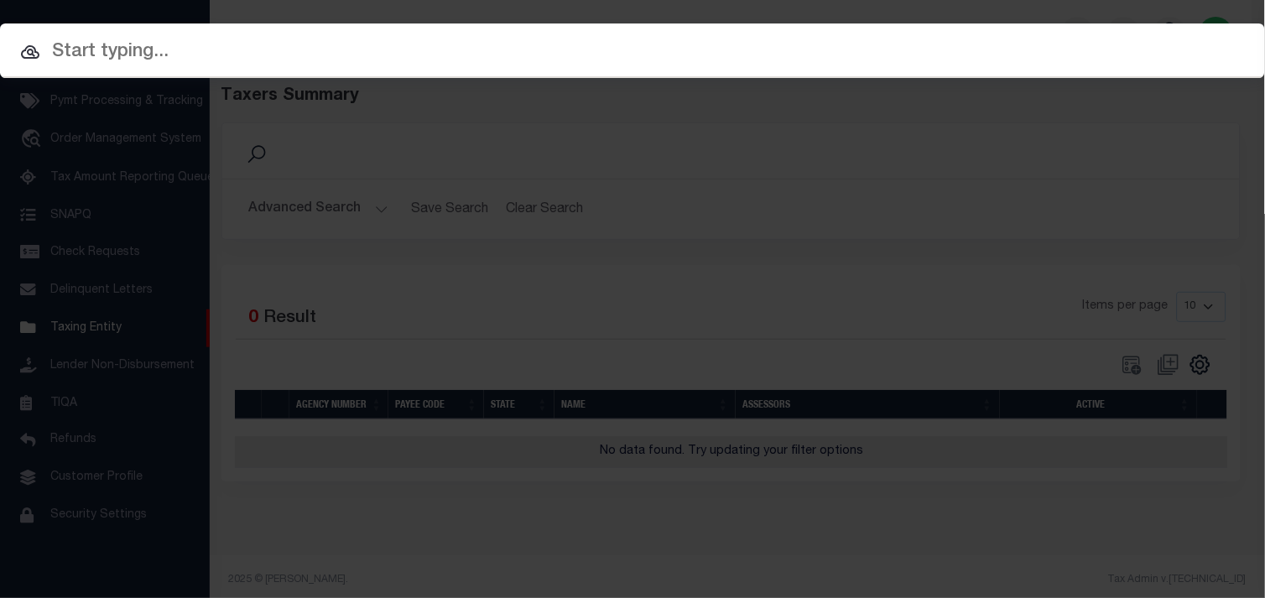
click at [1075, 36] on div at bounding box center [632, 50] width 1265 height 54
click at [222, 73] on div at bounding box center [632, 50] width 1265 height 54
click at [199, 51] on input "text" at bounding box center [632, 52] width 1265 height 29
click at [163, 56] on input "text" at bounding box center [632, 52] width 1265 height 29
paste input "48-11-27-400-005.000-003"
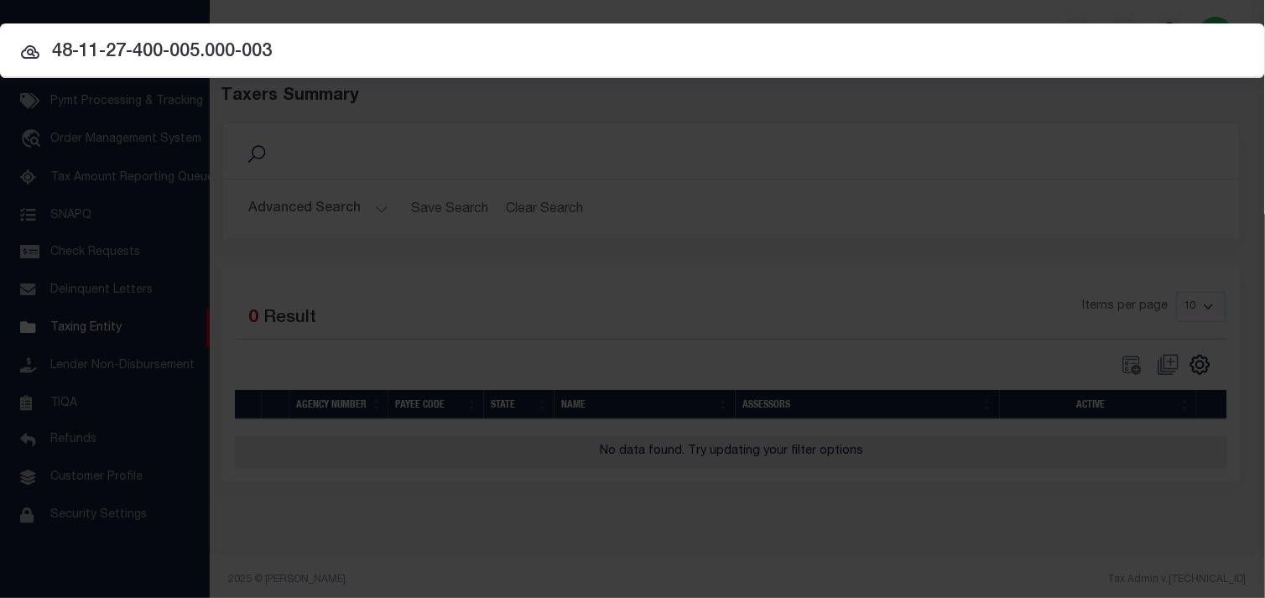
type input "48-11-27-400-005.000-003"
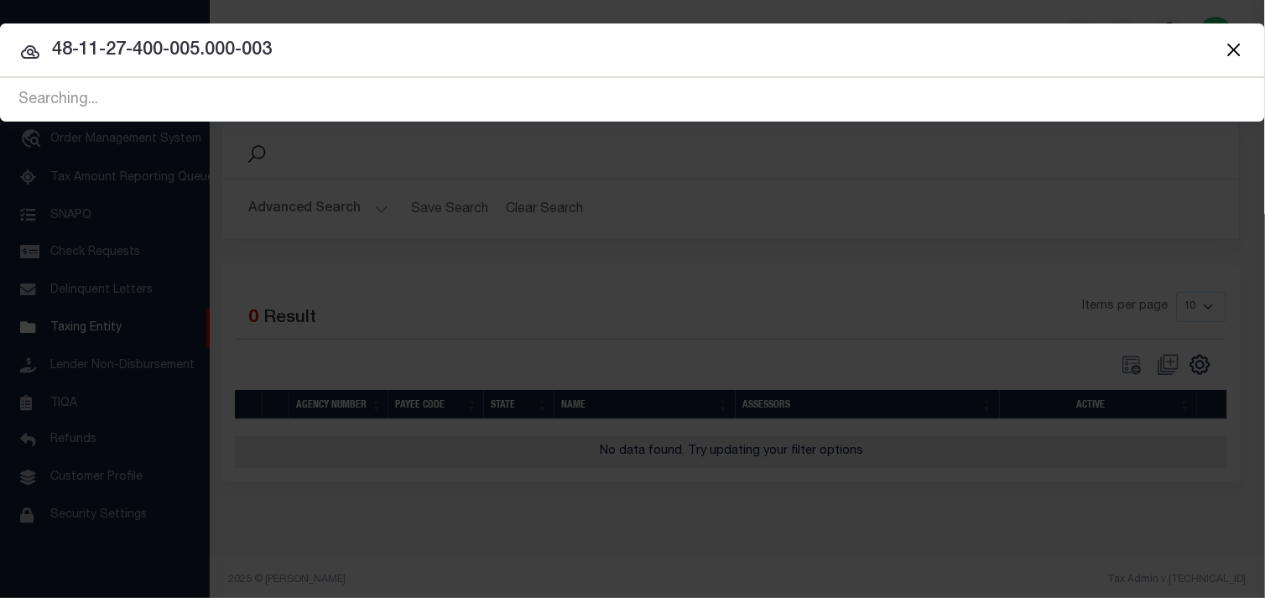
click at [32, 54] on icon at bounding box center [30, 51] width 18 height 13
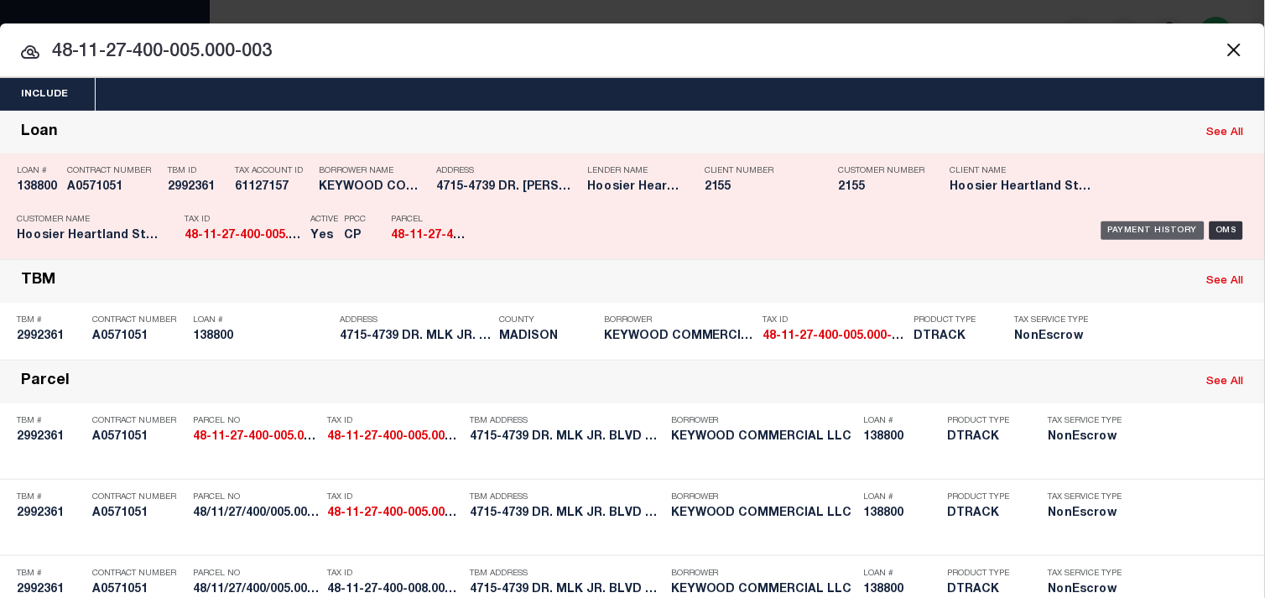
click at [1117, 227] on div "Payment History" at bounding box center [1152, 230] width 103 height 18
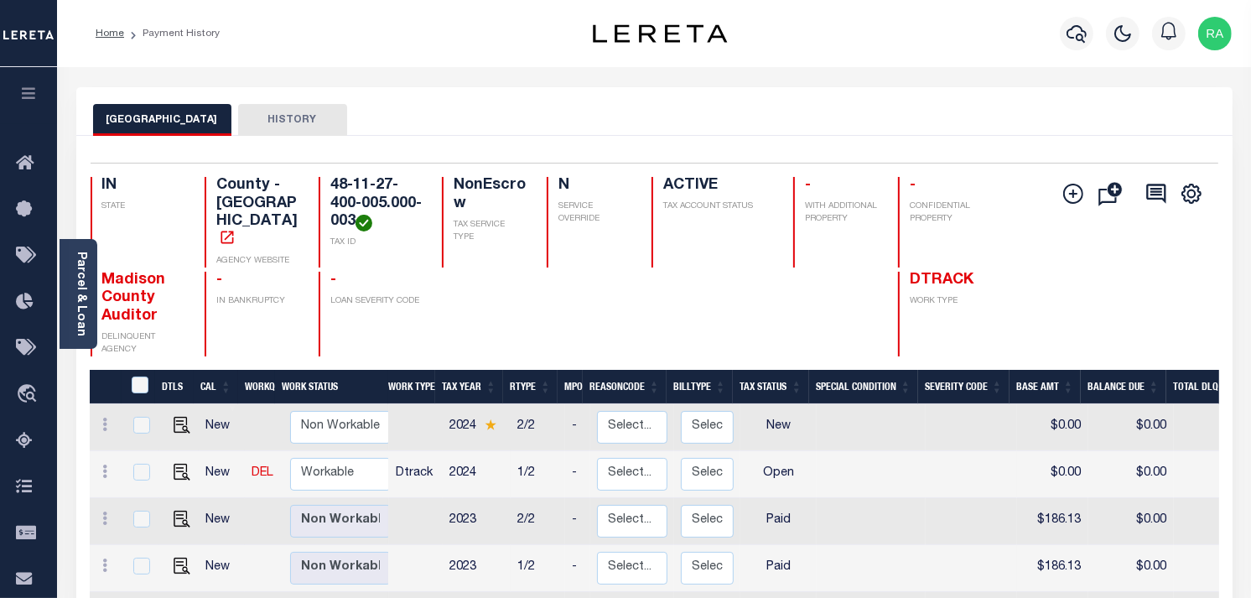
click at [1110, 231] on div "Add Installment Line [GEOGRAPHIC_DATA] Request Check" at bounding box center [1127, 266] width 156 height 179
click at [180, 464] on img "" at bounding box center [182, 472] width 17 height 17
checkbox input "true"
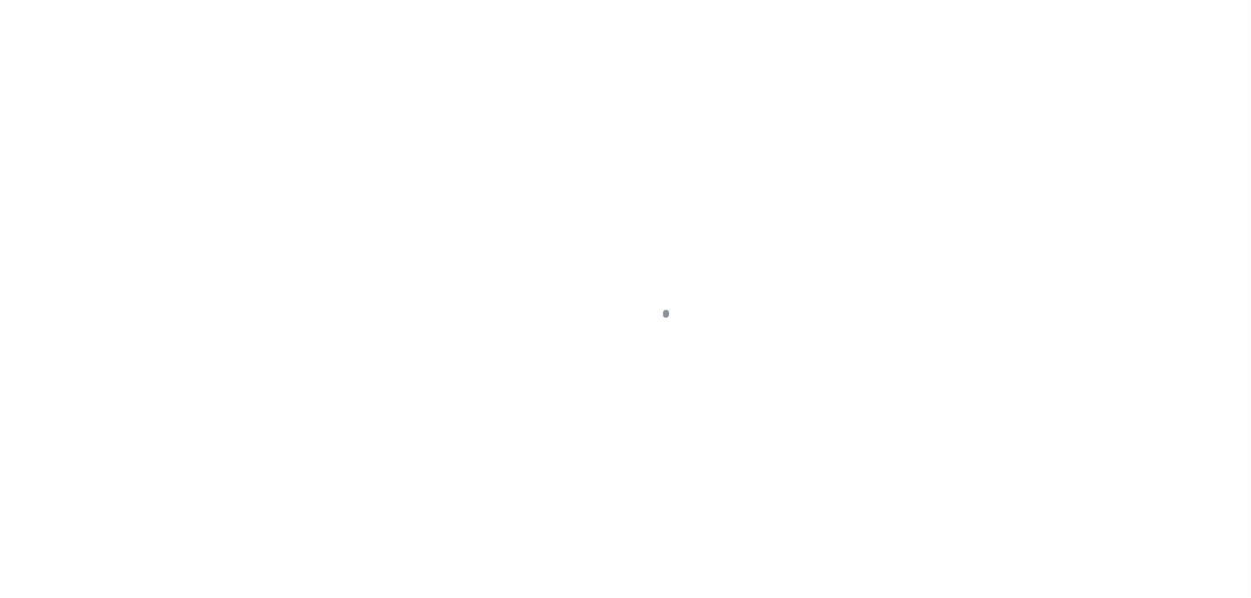
select select "OP2"
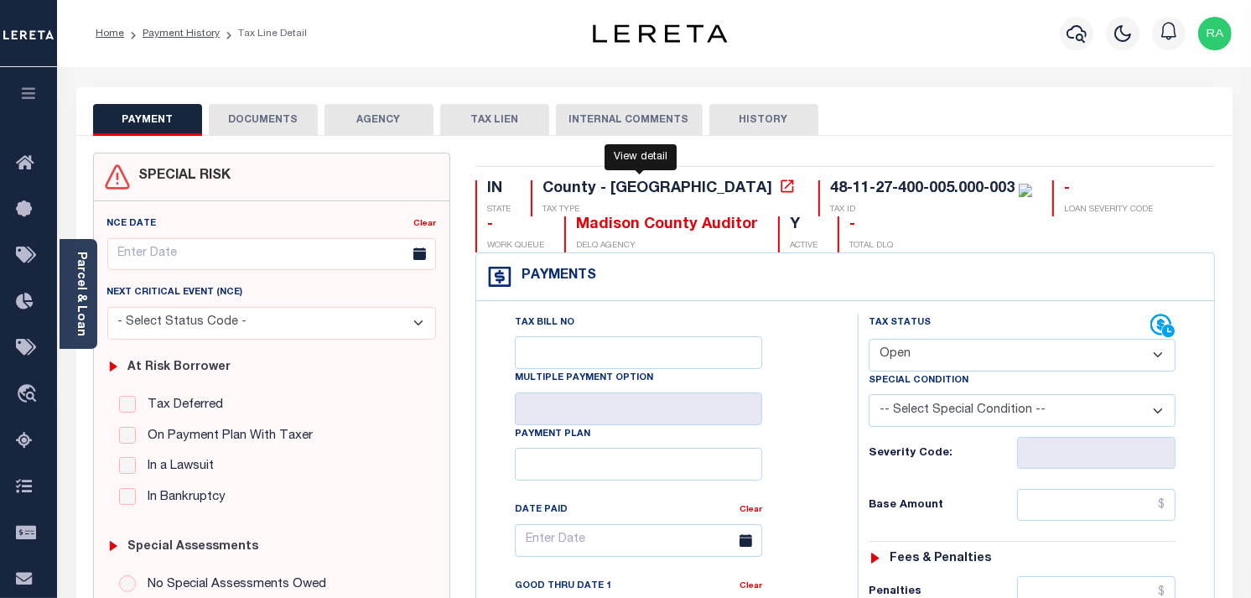
click at [779, 182] on icon at bounding box center [787, 186] width 17 height 17
click at [76, 279] on link "Parcel & Loan" at bounding box center [81, 294] width 12 height 85
